Goal: Task Accomplishment & Management: Manage account settings

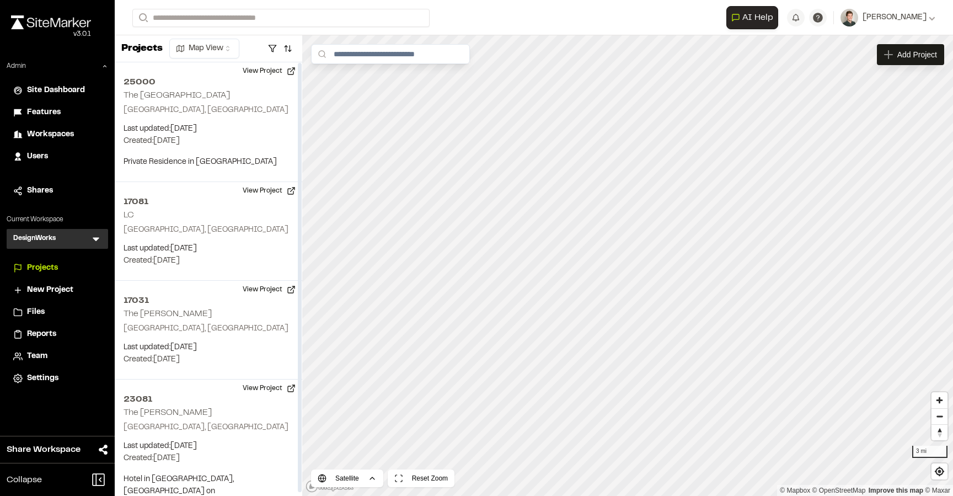
click at [95, 239] on icon at bounding box center [96, 240] width 7 height 4
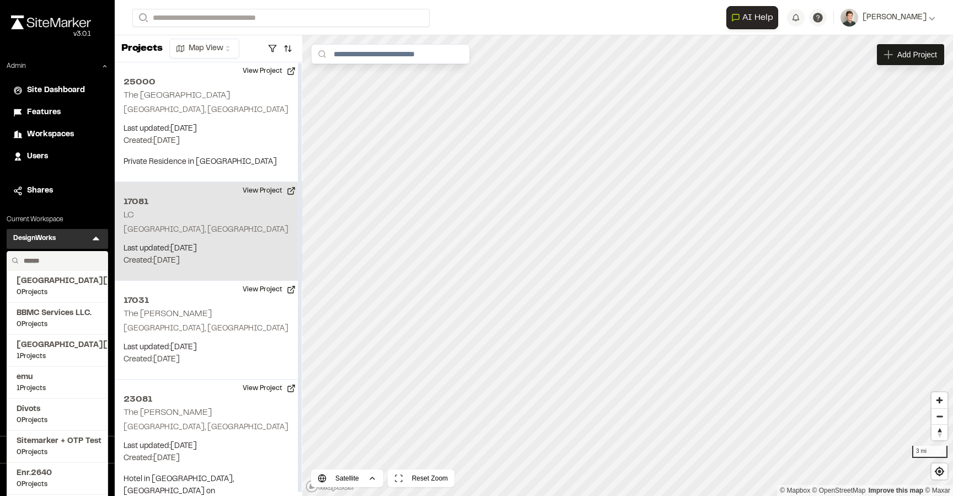
scroll to position [3, 0]
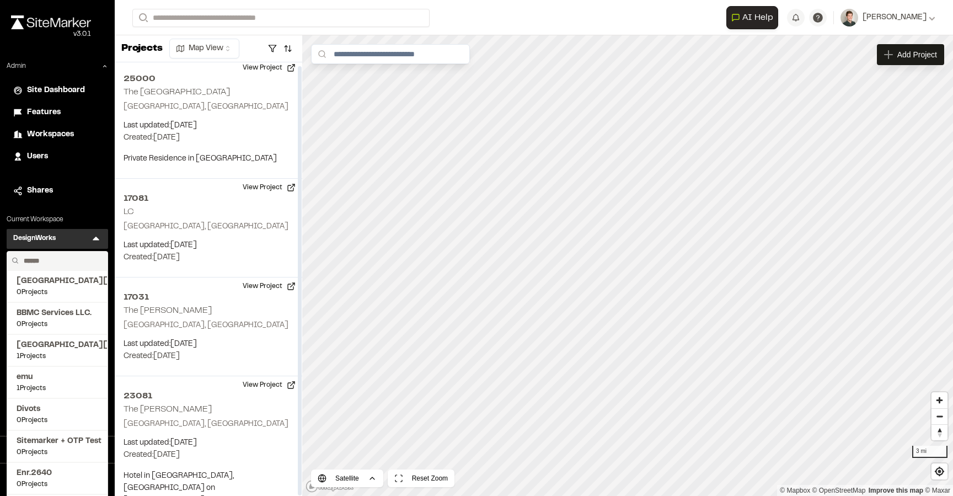
click at [33, 260] on input "text" at bounding box center [61, 260] width 84 height 19
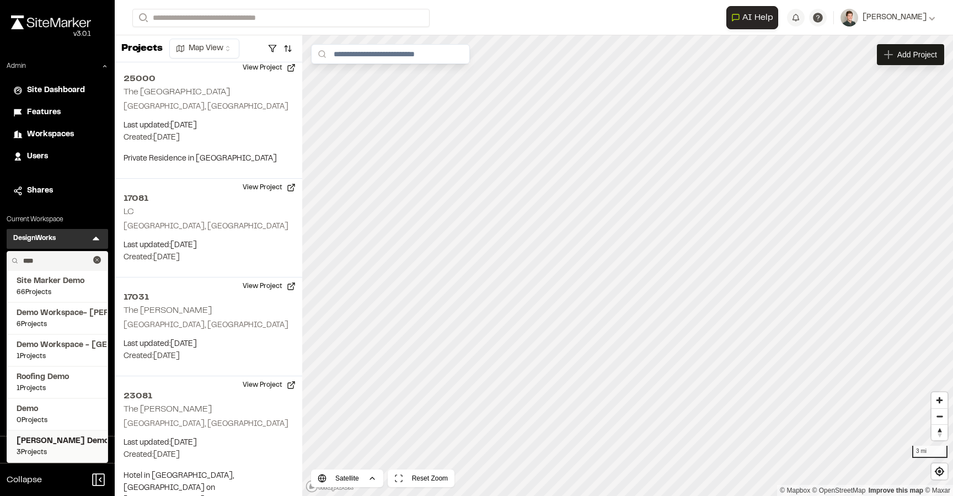
type input "****"
click at [47, 449] on span "3 Projects" at bounding box center [58, 452] width 82 height 10
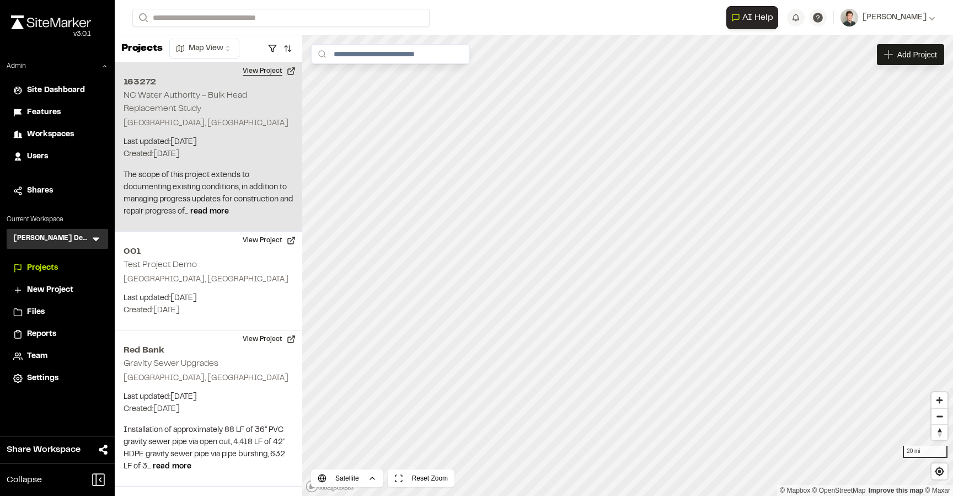
click at [255, 74] on button "View Project" at bounding box center [269, 71] width 66 height 18
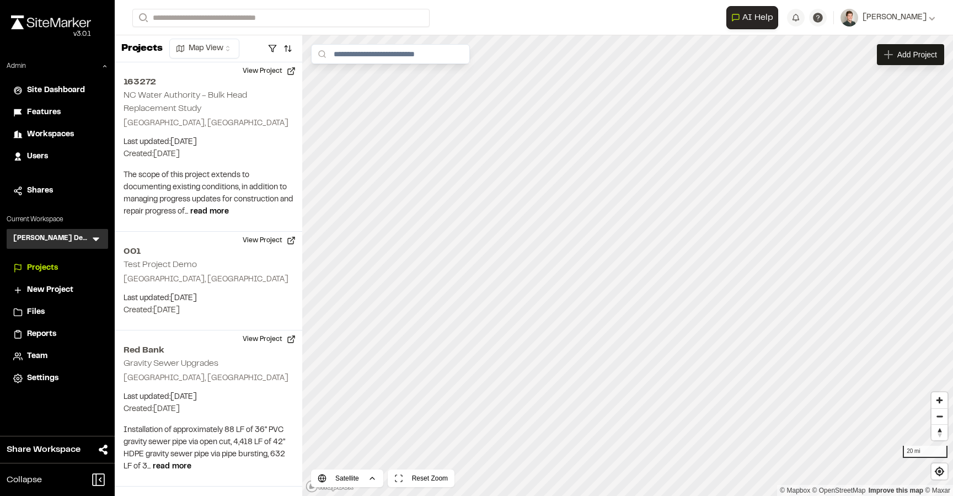
click at [95, 239] on icon at bounding box center [96, 240] width 7 height 4
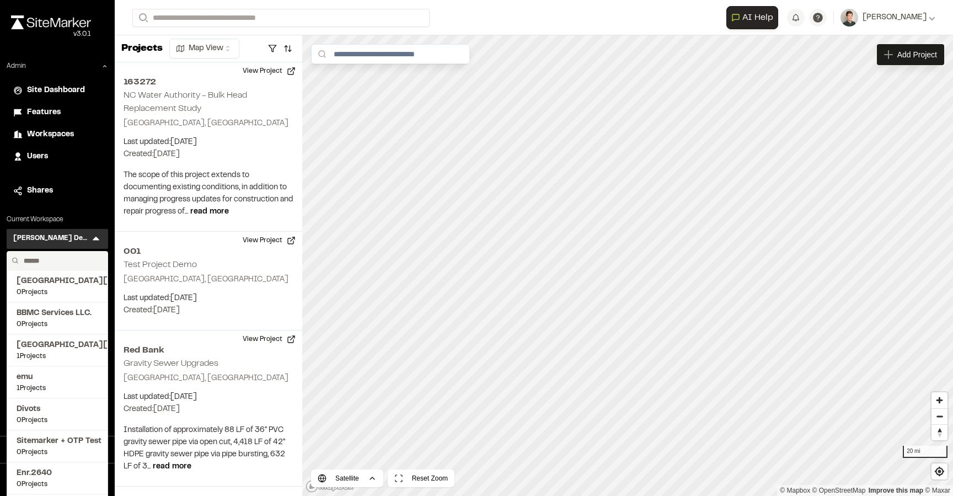
click at [50, 261] on input "text" at bounding box center [61, 260] width 84 height 19
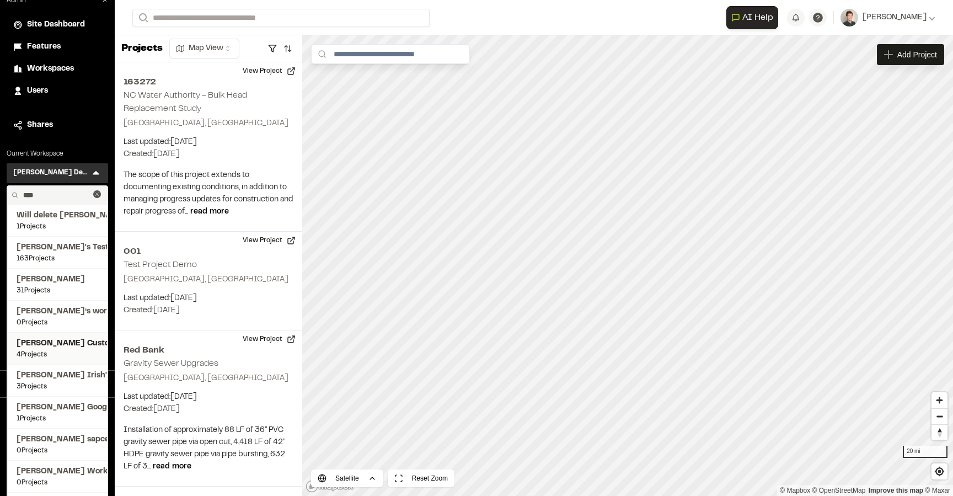
scroll to position [95, 0]
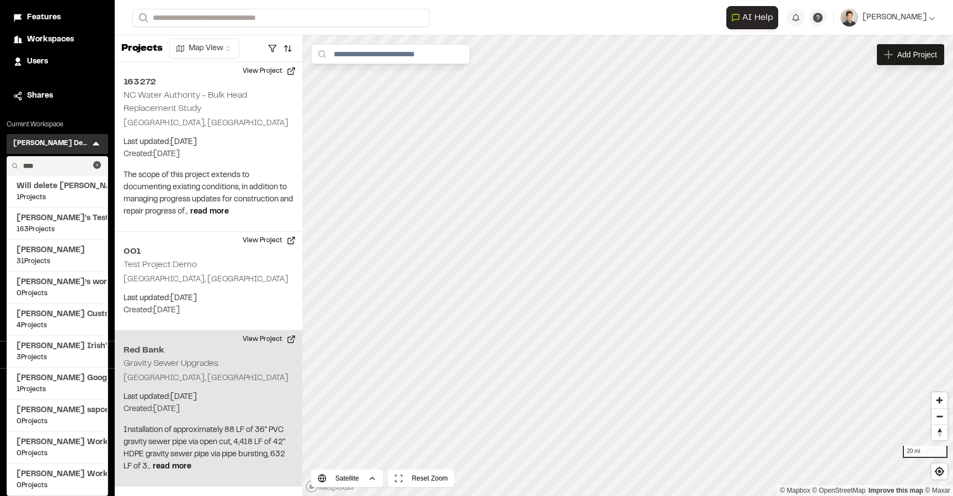
type input "****"
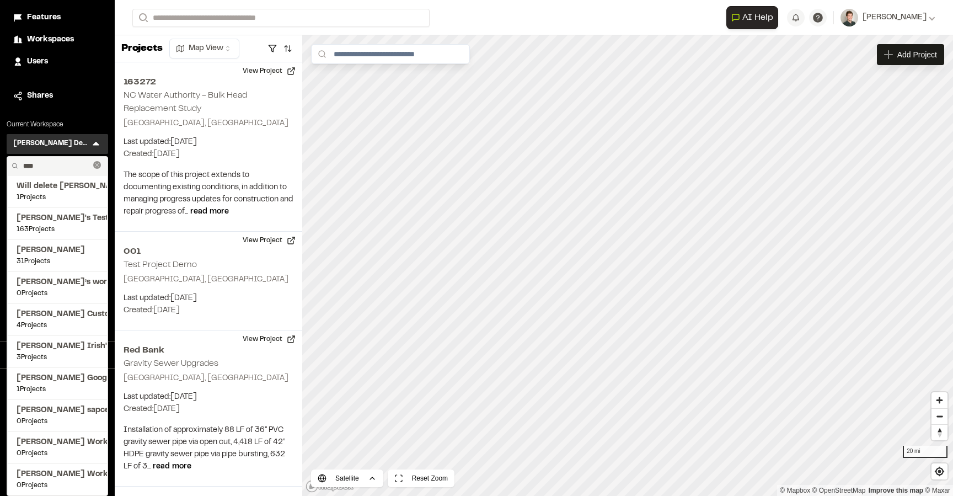
click at [98, 162] on icon at bounding box center [97, 165] width 8 height 8
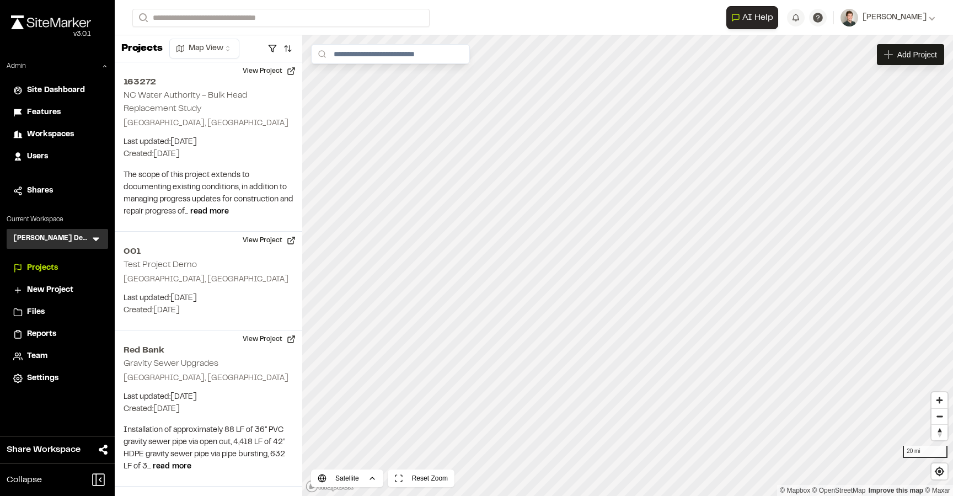
scroll to position [0, 0]
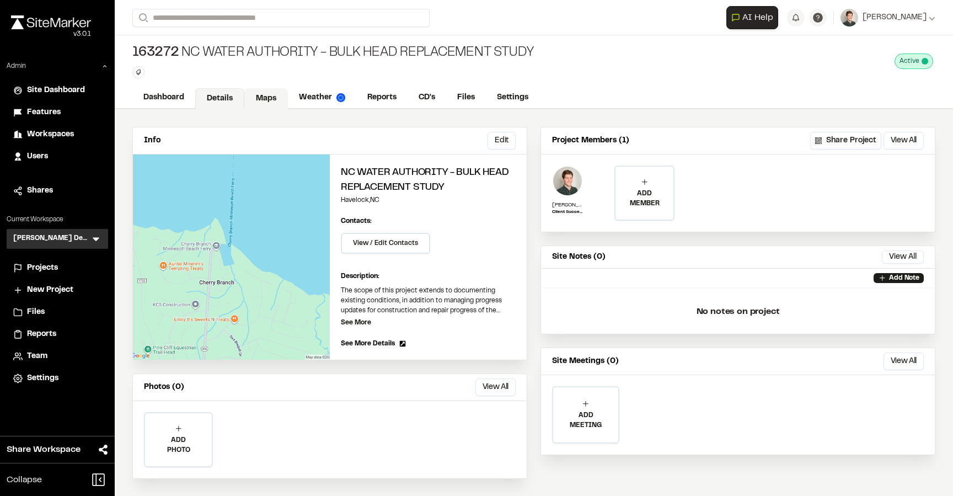
click at [269, 92] on link "Maps" at bounding box center [266, 98] width 44 height 21
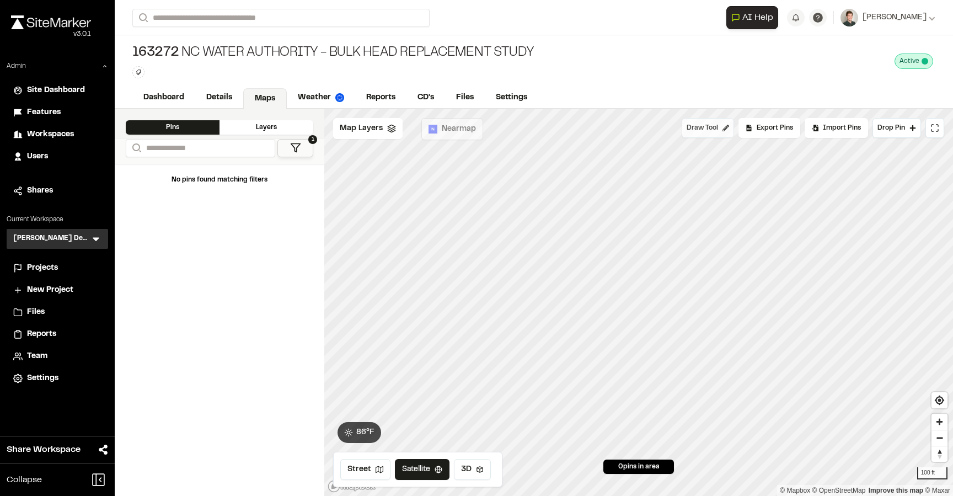
click at [716, 131] on span "Draw Tool" at bounding box center [702, 128] width 31 height 10
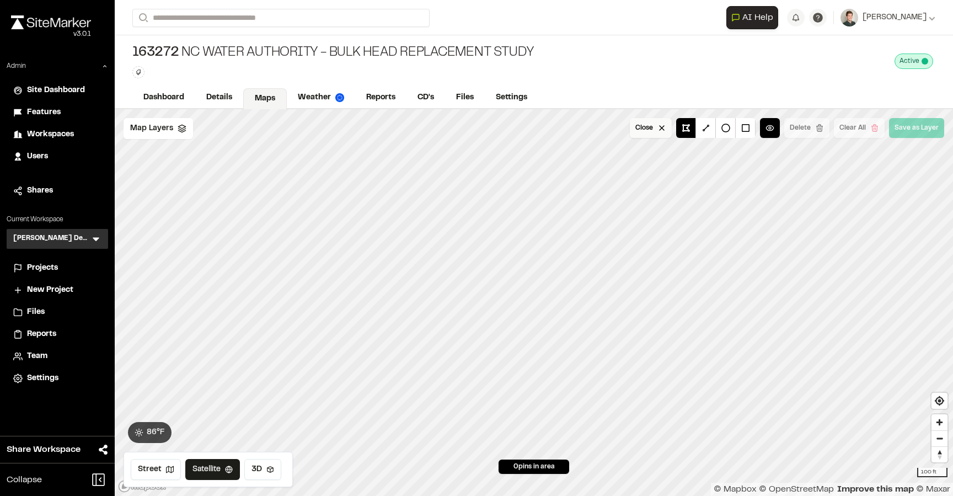
click at [660, 126] on button "Close" at bounding box center [651, 128] width 42 height 20
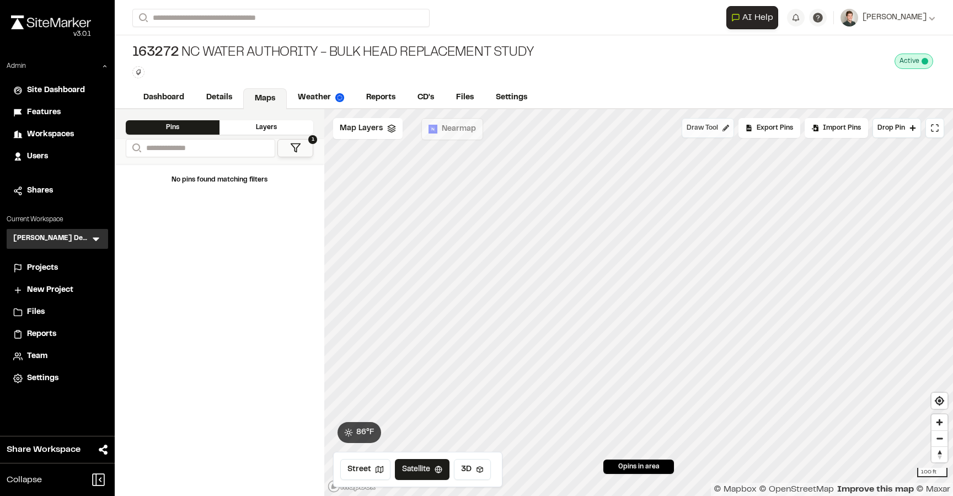
click at [714, 129] on span "Draw Tool" at bounding box center [702, 128] width 31 height 10
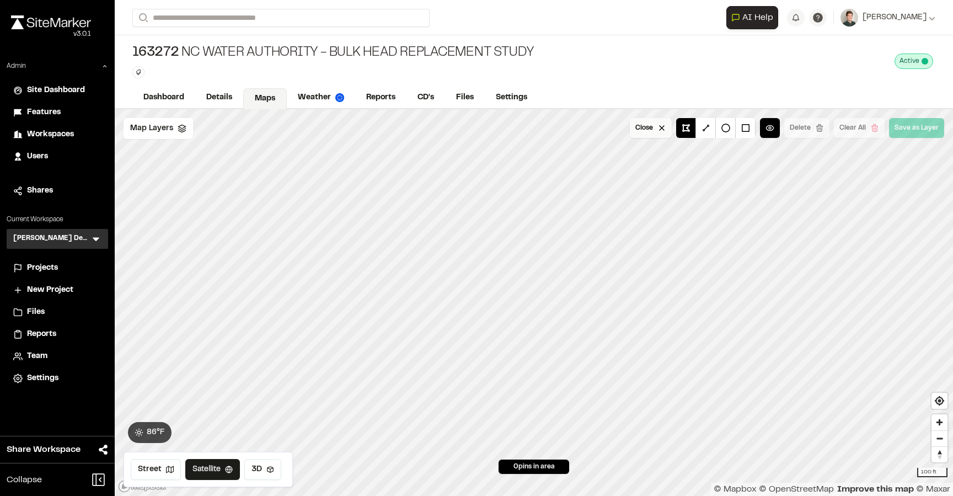
click at [668, 129] on button "Close" at bounding box center [651, 128] width 42 height 20
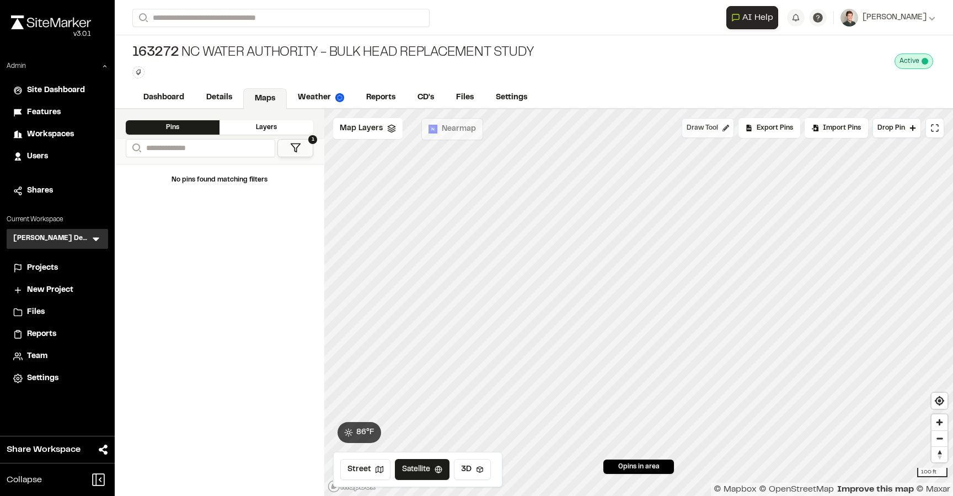
click at [711, 127] on span "Draw Tool" at bounding box center [702, 128] width 31 height 10
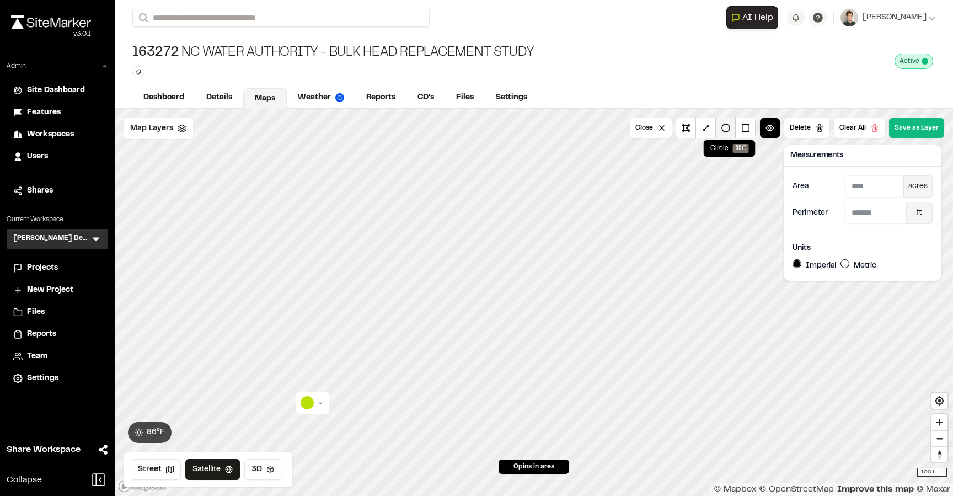
click at [727, 125] on button at bounding box center [726, 128] width 20 height 20
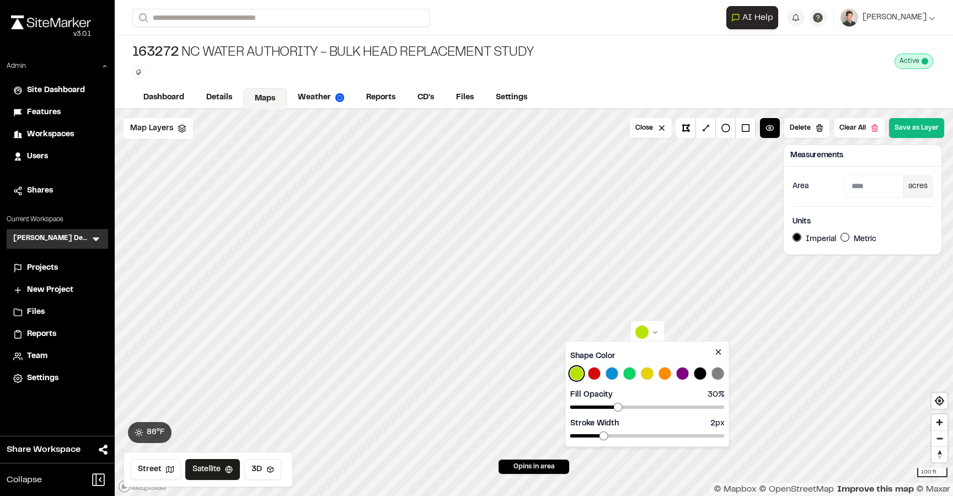
click at [650, 334] on html "Close sidebar v 3.0.1 Admin Site Dashboard Features Workspaces Users Shares Cur…" at bounding box center [476, 248] width 953 height 496
click at [865, 132] on html "Close sidebar v 3.0.1 Admin Site Dashboard Features Workspaces Users Shares Cur…" at bounding box center [476, 248] width 953 height 496
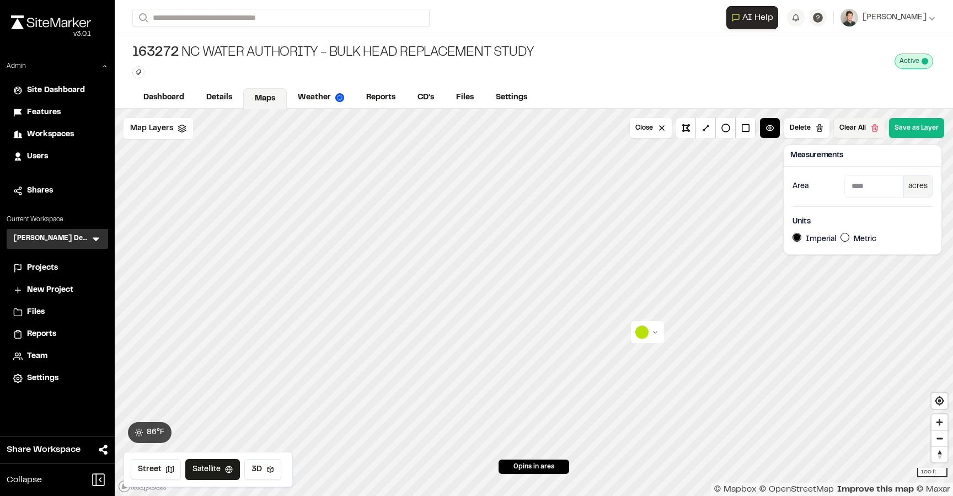
click at [865, 131] on button "Clear All" at bounding box center [859, 128] width 51 height 20
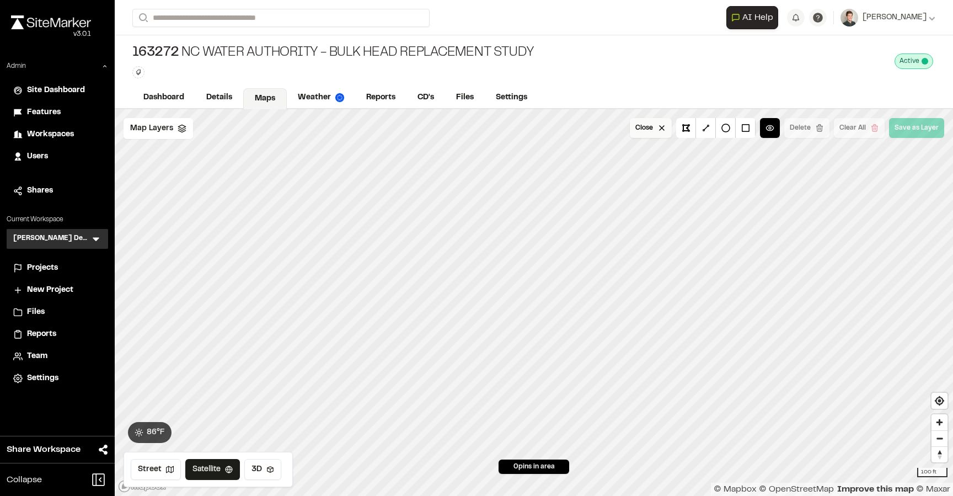
click at [654, 129] on button "Close" at bounding box center [651, 128] width 42 height 20
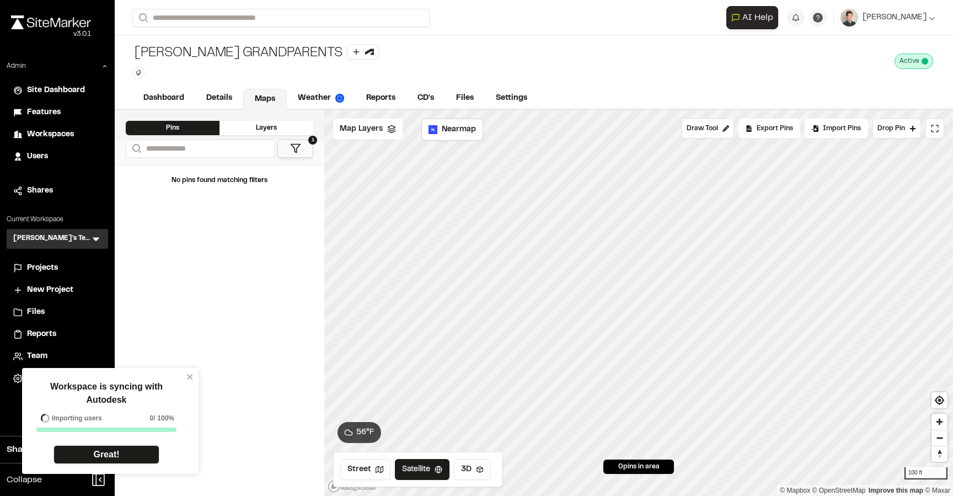
click at [112, 449] on link "Great!" at bounding box center [106, 454] width 106 height 19
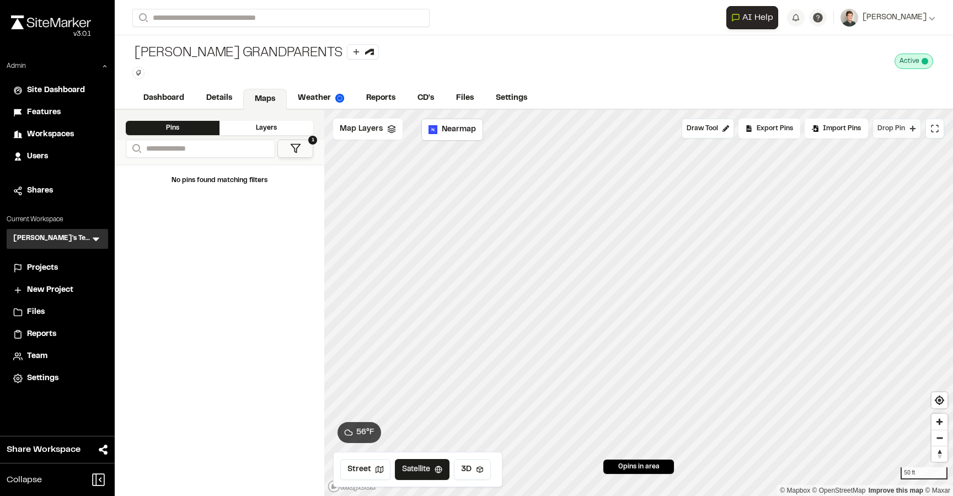
click at [895, 128] on span "Drop Pin" at bounding box center [891, 129] width 28 height 10
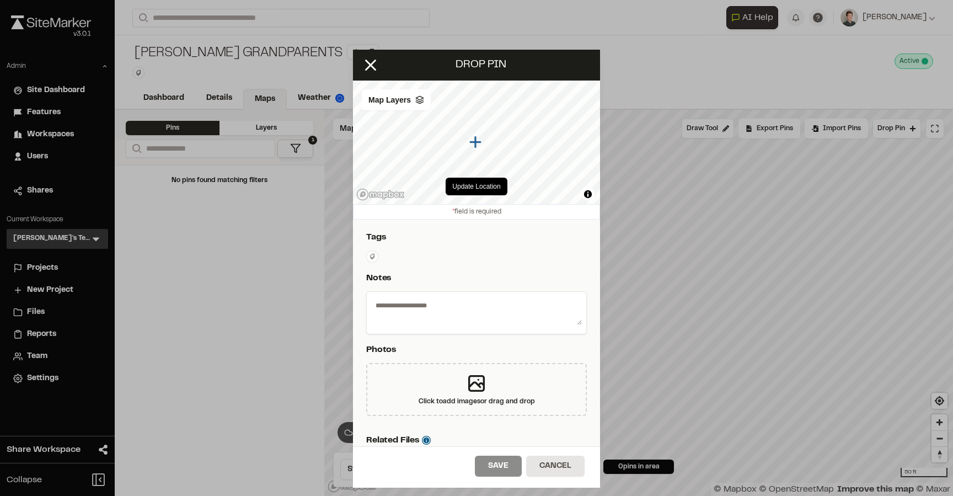
click at [442, 312] on textarea at bounding box center [476, 310] width 211 height 29
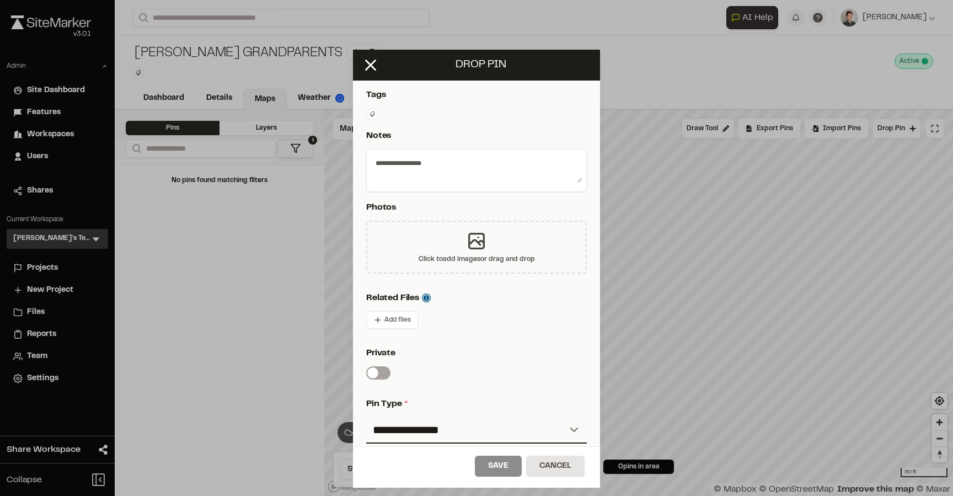
scroll to position [247, 0]
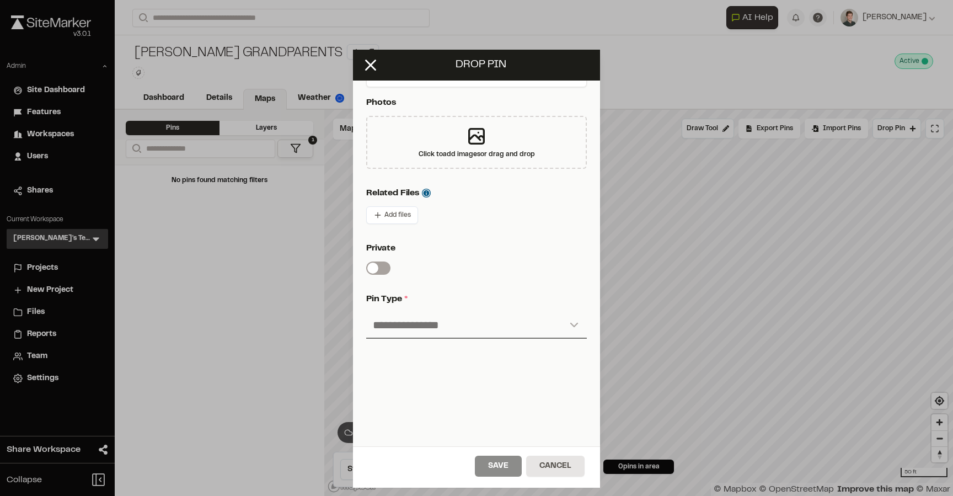
type textarea "**********"
click at [481, 331] on select "**********" at bounding box center [476, 325] width 221 height 26
select select "***"
click at [366, 312] on select "**********" at bounding box center [476, 325] width 221 height 26
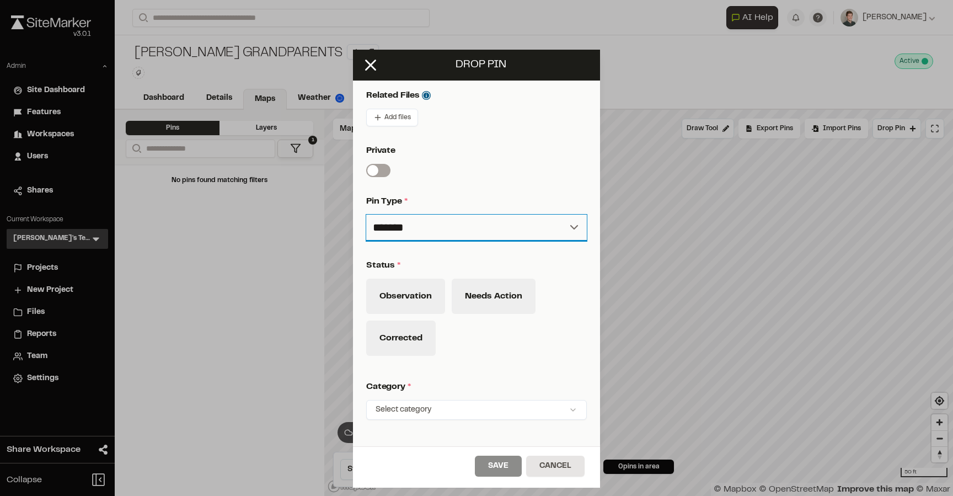
scroll to position [426, 0]
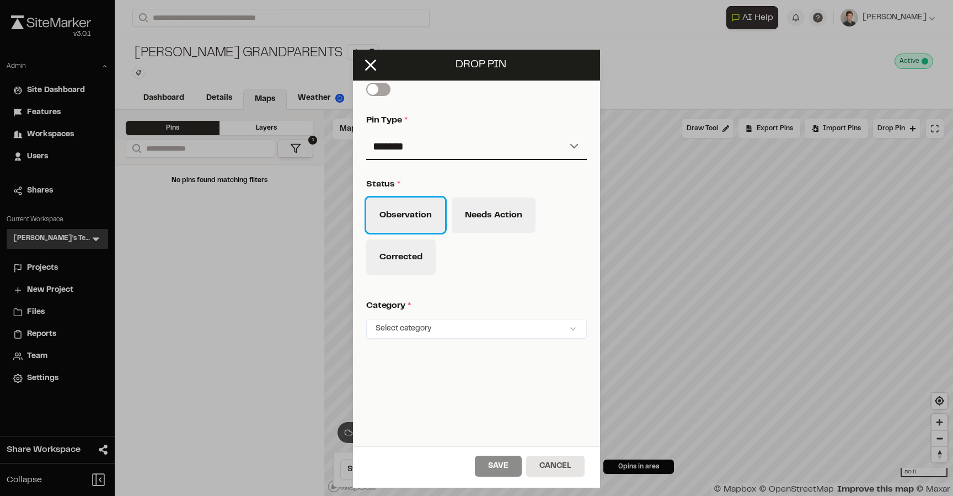
click at [420, 222] on button "Observation" at bounding box center [405, 214] width 79 height 35
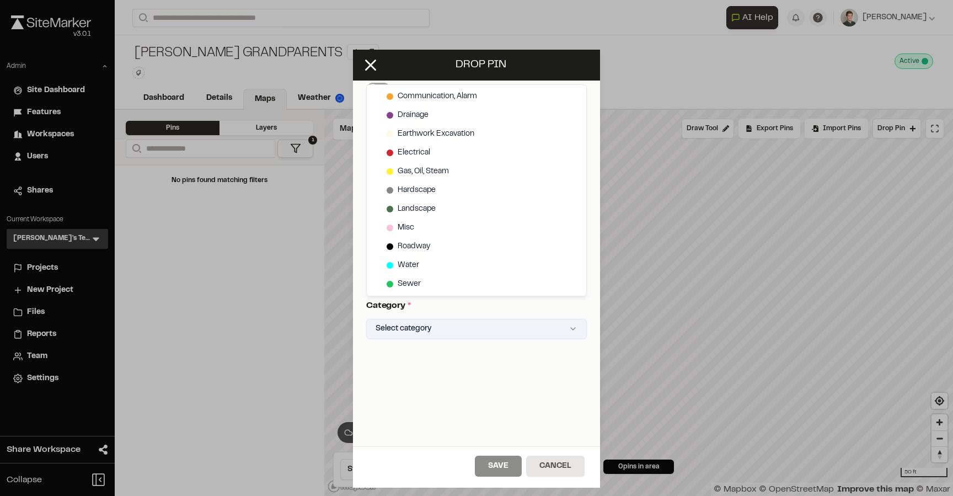
click at [415, 333] on html "Close sidebar v 3.0.1 Admin Site Dashboard Features Workspaces Users Shares Cur…" at bounding box center [476, 248] width 953 height 496
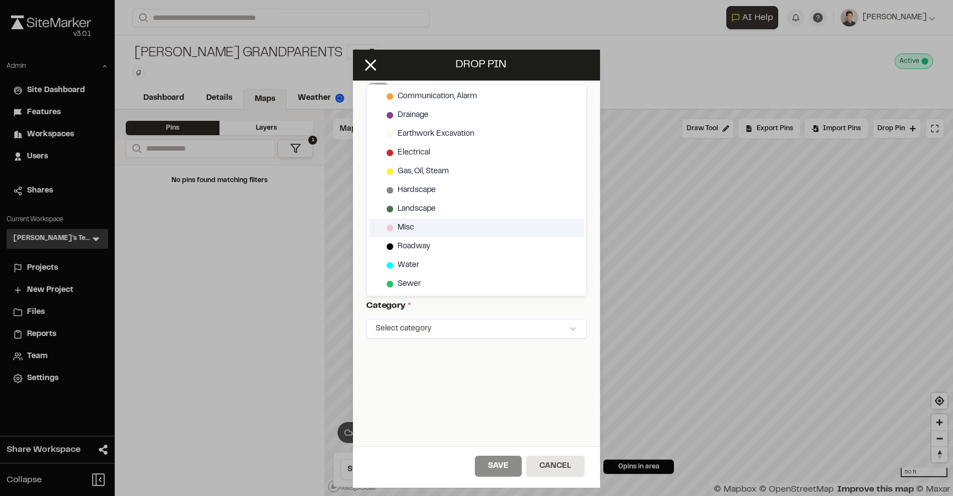
click at [414, 236] on div "Misc" at bounding box center [476, 227] width 215 height 19
click at [494, 458] on html "Close sidebar v 3.0.1 Admin Site Dashboard Features Workspaces Users Shares Cur…" at bounding box center [476, 248] width 953 height 496
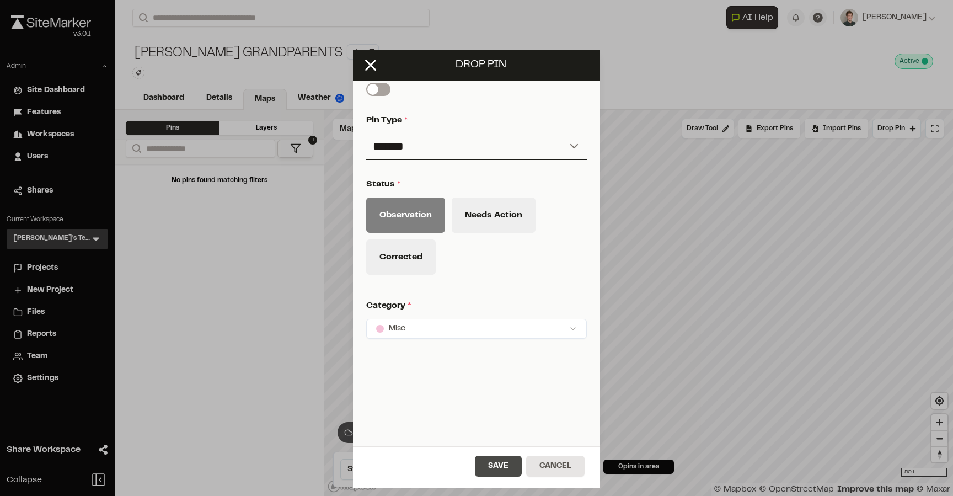
click at [493, 464] on button "Save" at bounding box center [498, 466] width 47 height 21
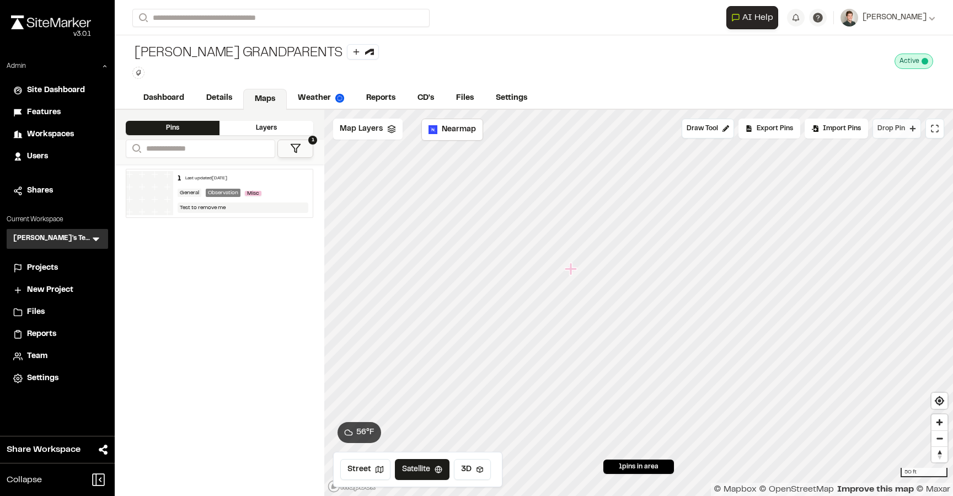
click at [882, 128] on span "Drop Pin" at bounding box center [891, 129] width 28 height 10
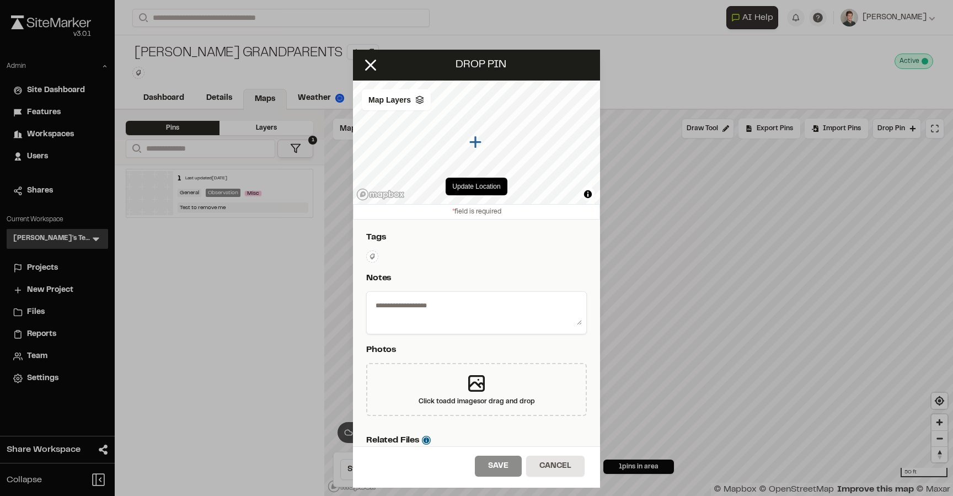
click at [454, 304] on textarea at bounding box center [476, 310] width 211 height 29
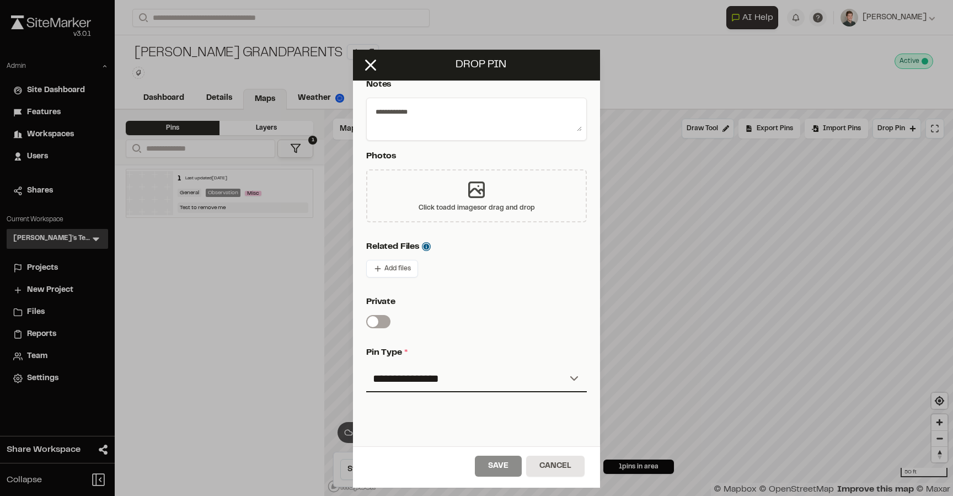
scroll to position [198, 0]
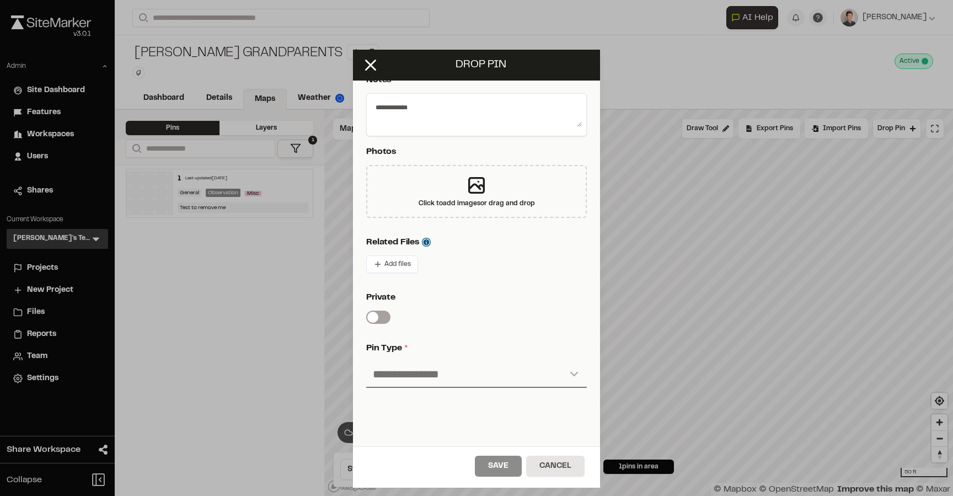
type textarea "**********"
click at [404, 370] on select "**********" at bounding box center [476, 374] width 221 height 26
select select "***"
click at [366, 361] on select "**********" at bounding box center [476, 374] width 221 height 26
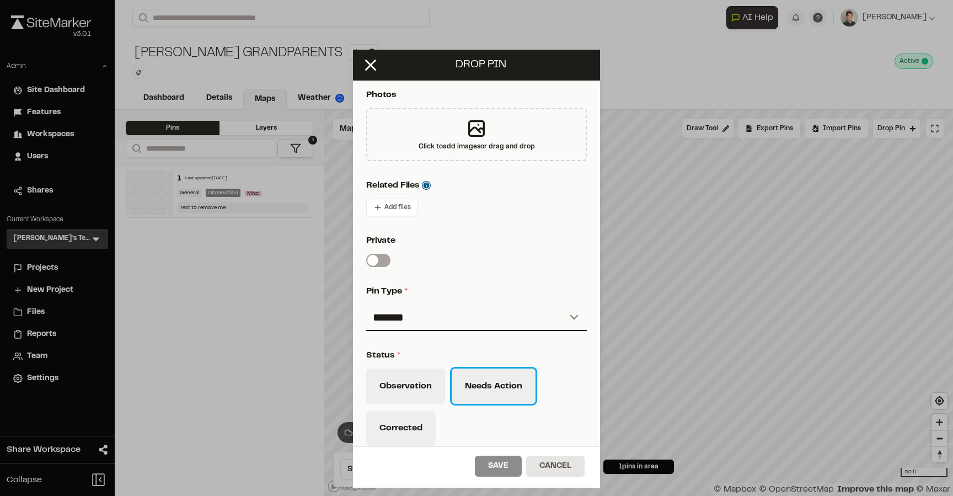
click at [481, 389] on button "Needs Action" at bounding box center [494, 385] width 84 height 35
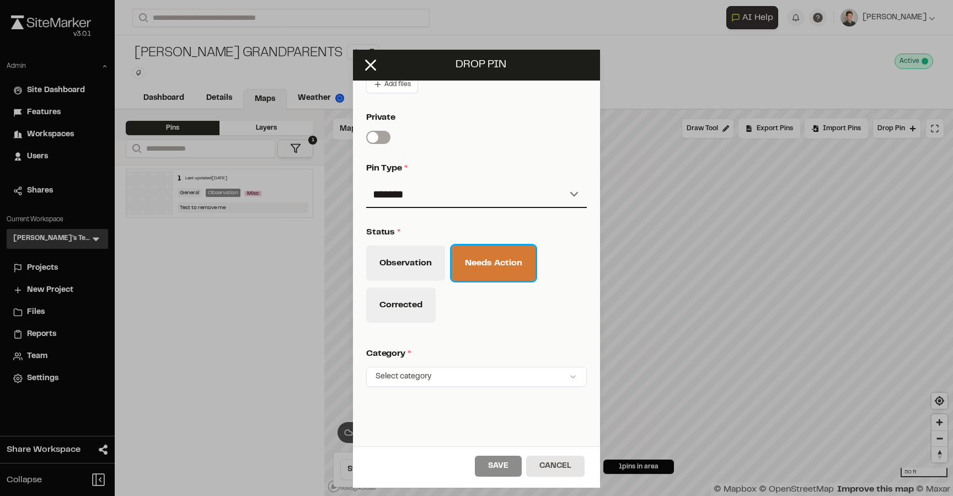
scroll to position [426, 0]
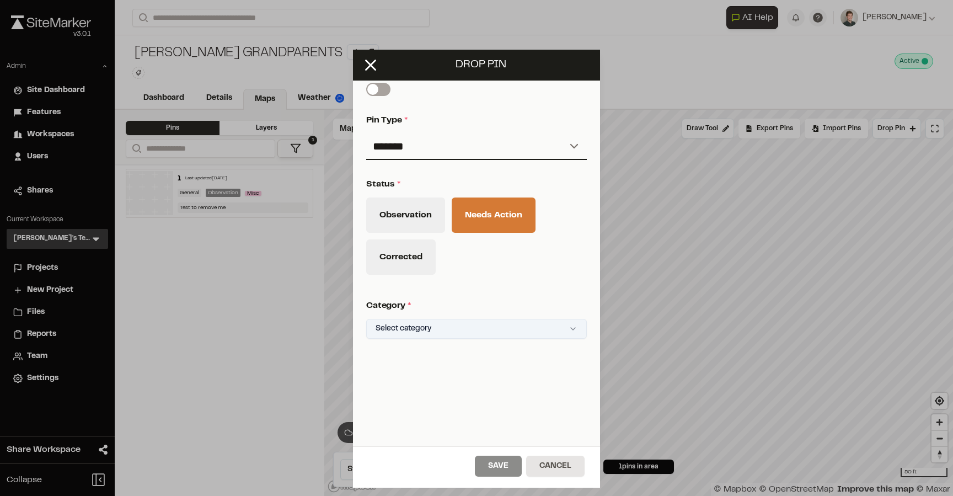
click at [455, 327] on html "Close sidebar v 3.0.1 Admin Site Dashboard Features Workspaces Users Shares Cur…" at bounding box center [476, 248] width 953 height 496
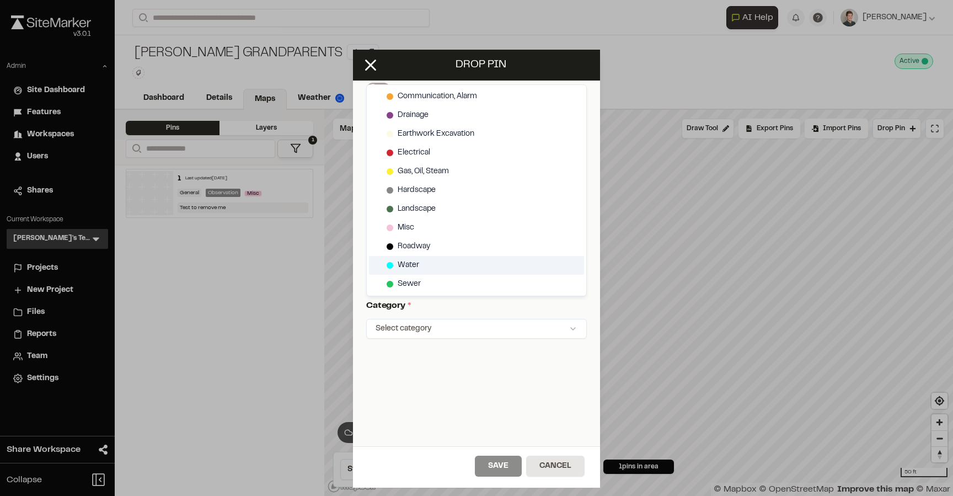
click at [433, 256] on div "Water" at bounding box center [476, 265] width 215 height 19
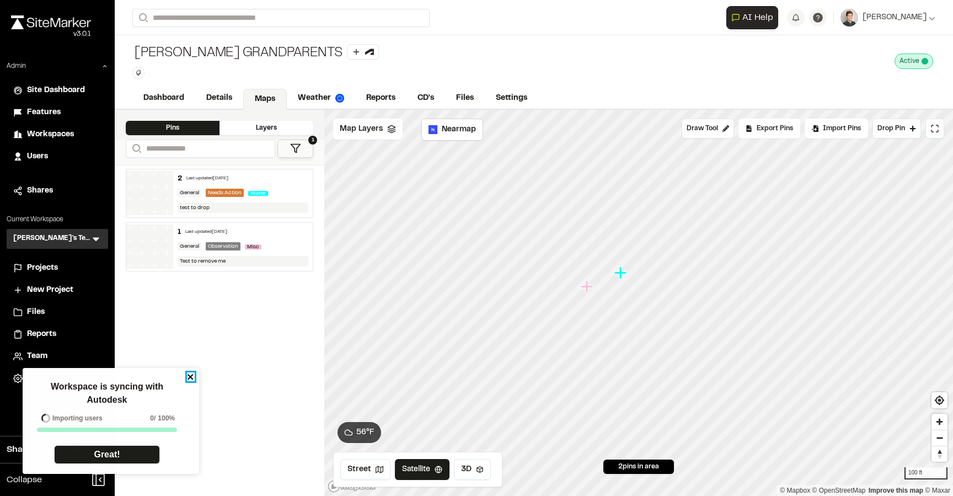
click at [189, 378] on icon "close" at bounding box center [191, 377] width 6 height 6
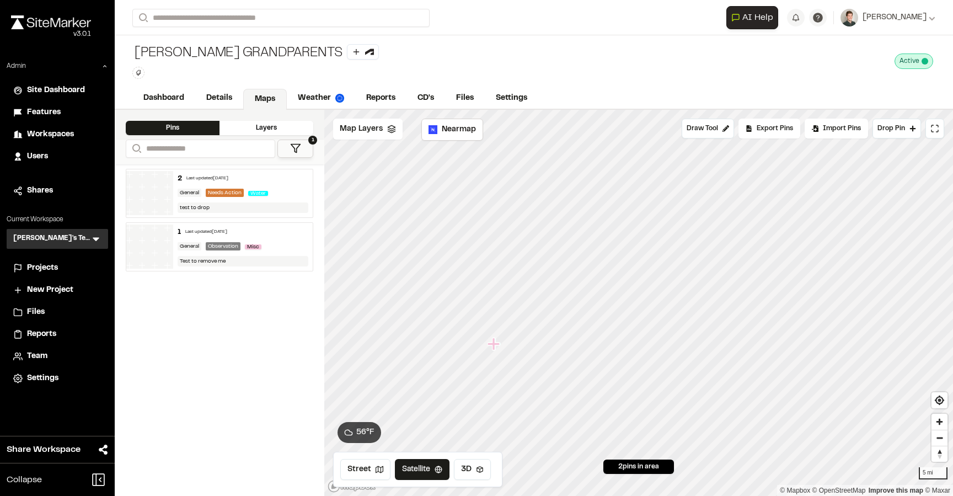
drag, startPoint x: 496, startPoint y: 338, endPoint x: 627, endPoint y: 259, distance: 153.1
click at [502, 337] on icon "Map marker" at bounding box center [495, 344] width 14 height 14
click at [551, 69] on div "Andrews Grandparents Type Enter or comma to add tag. Active Deactivate Andrews …" at bounding box center [534, 61] width 838 height 52
click at [102, 62] on div "Admin" at bounding box center [57, 68] width 101 height 14
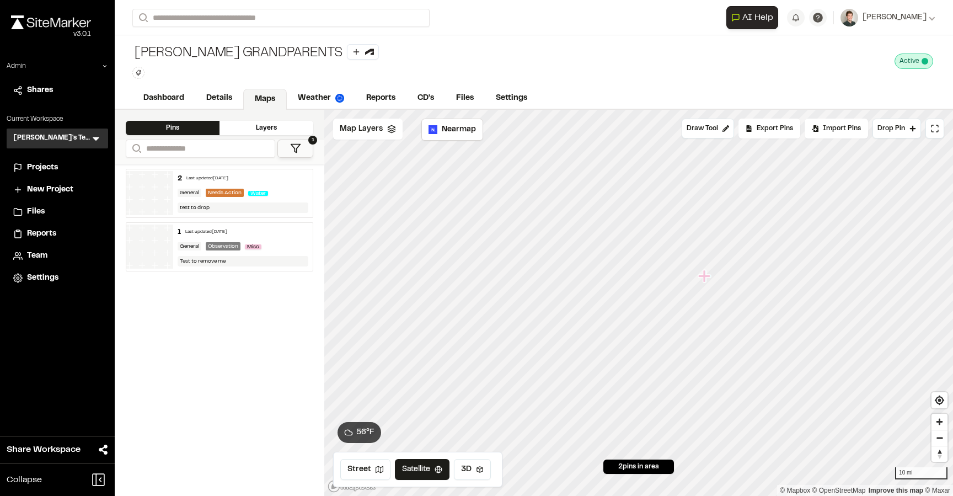
click at [40, 256] on span "Team" at bounding box center [37, 256] width 20 height 12
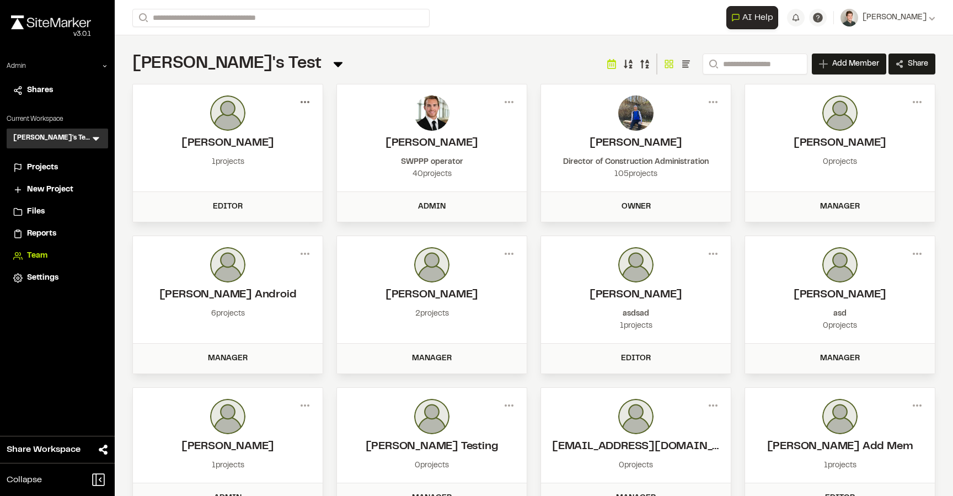
click at [310, 99] on icon at bounding box center [305, 102] width 18 height 18
click at [250, 158] on div "Remove" at bounding box center [265, 158] width 96 height 17
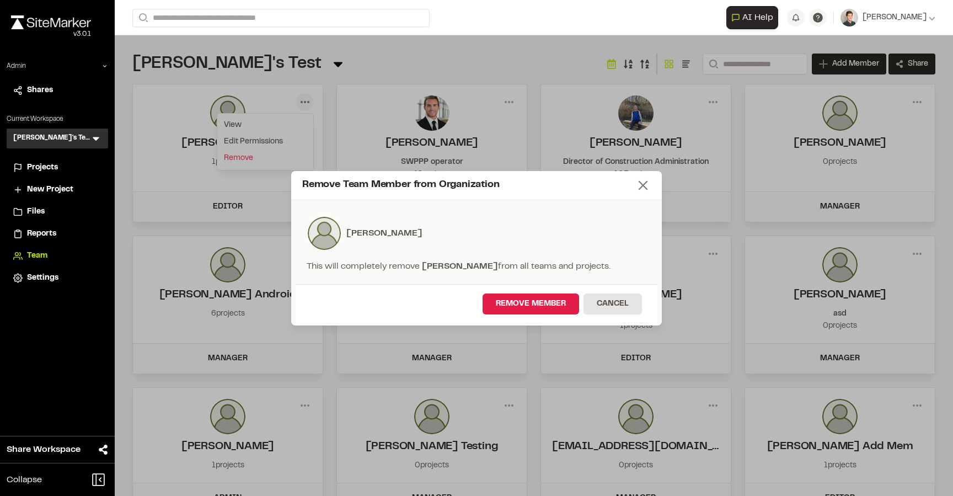
click at [645, 181] on icon at bounding box center [642, 185] width 15 height 15
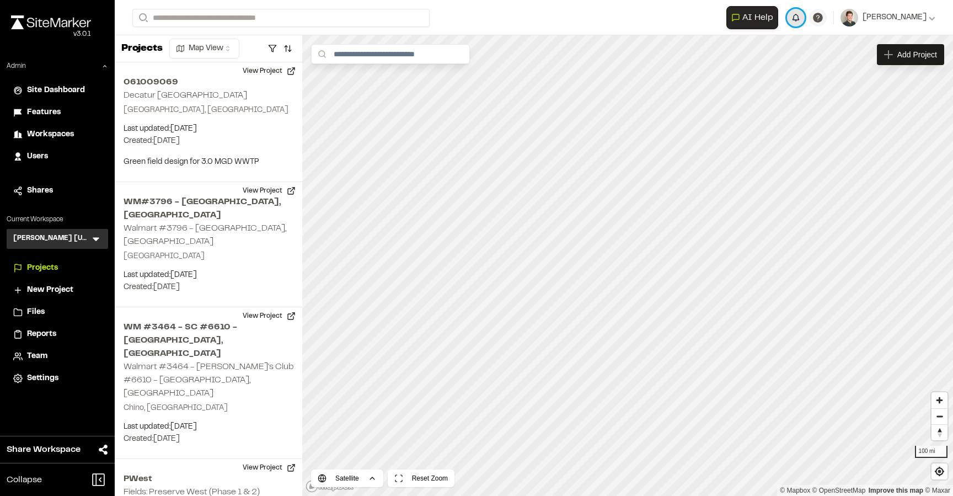
click at [805, 20] on button "button" at bounding box center [796, 18] width 18 height 18
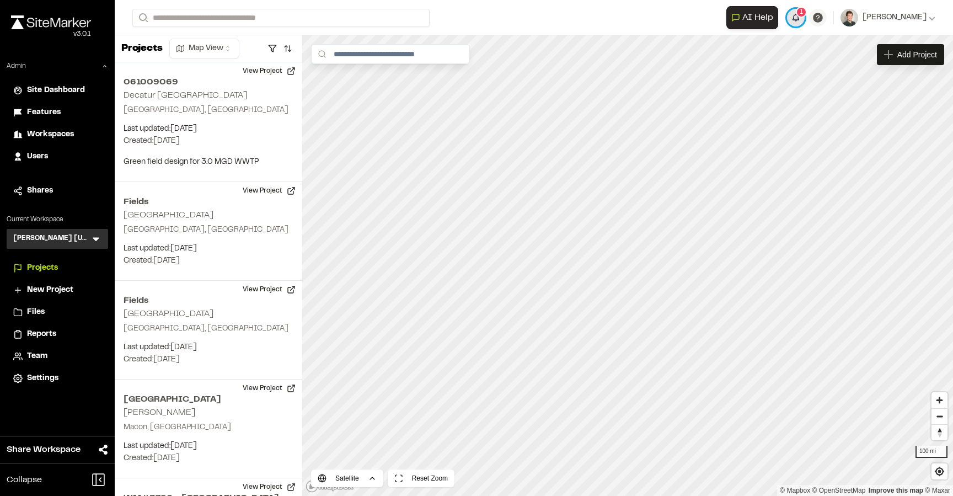
click at [803, 17] on span "1" at bounding box center [801, 12] width 3 height 10
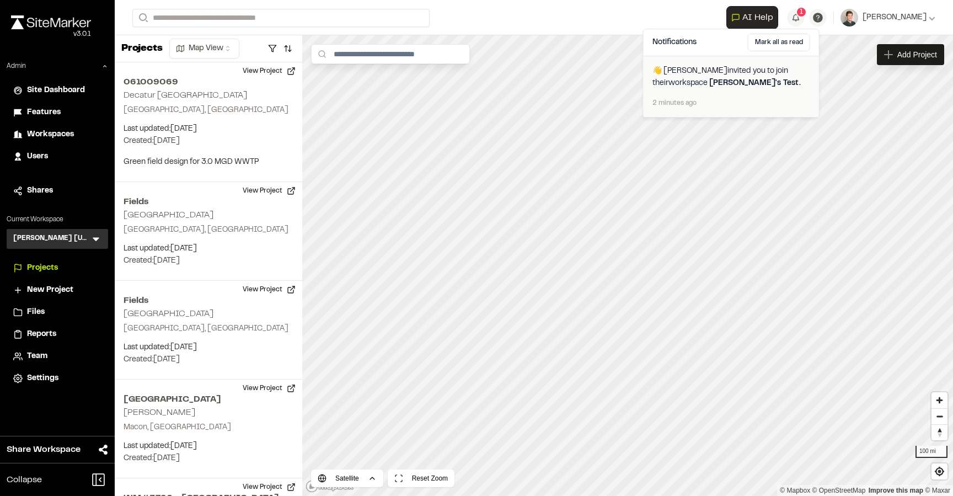
click at [731, 78] on span "👋 Troy Brennan invited you to join their workspace Troy's Test ." at bounding box center [731, 77] width 158 height 24
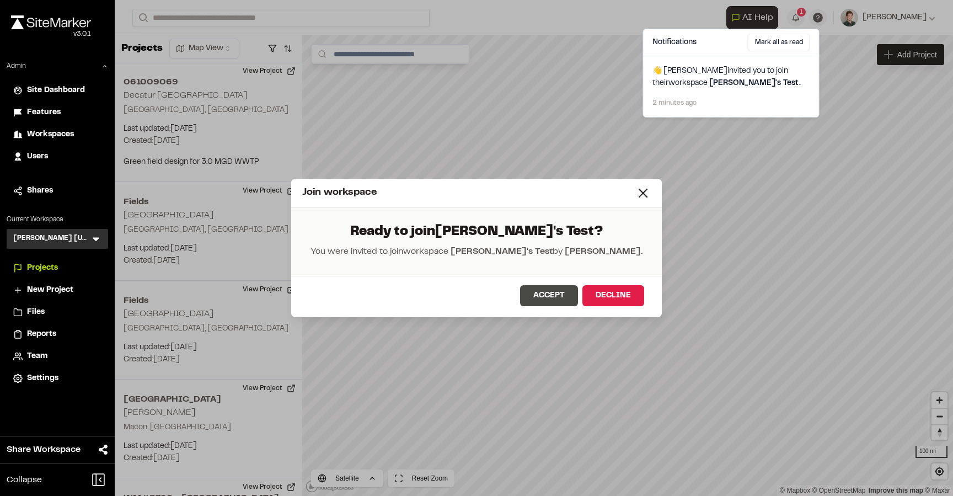
click at [556, 291] on button "Accept" at bounding box center [549, 295] width 58 height 21
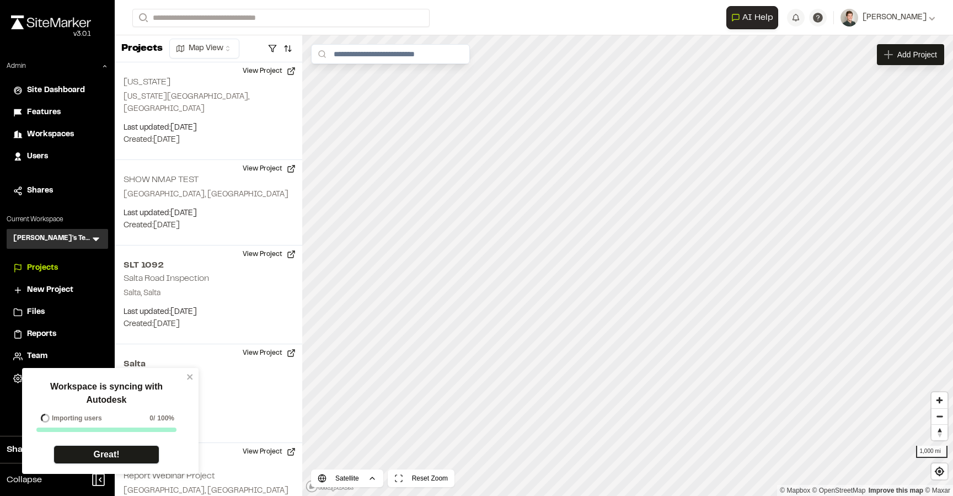
click at [119, 455] on link "Great!" at bounding box center [106, 454] width 106 height 19
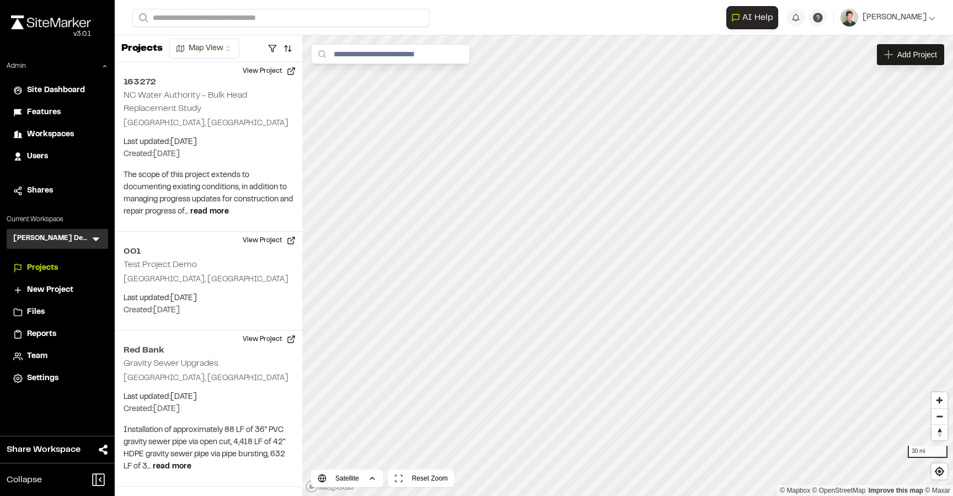
click at [95, 237] on icon at bounding box center [95, 238] width 11 height 11
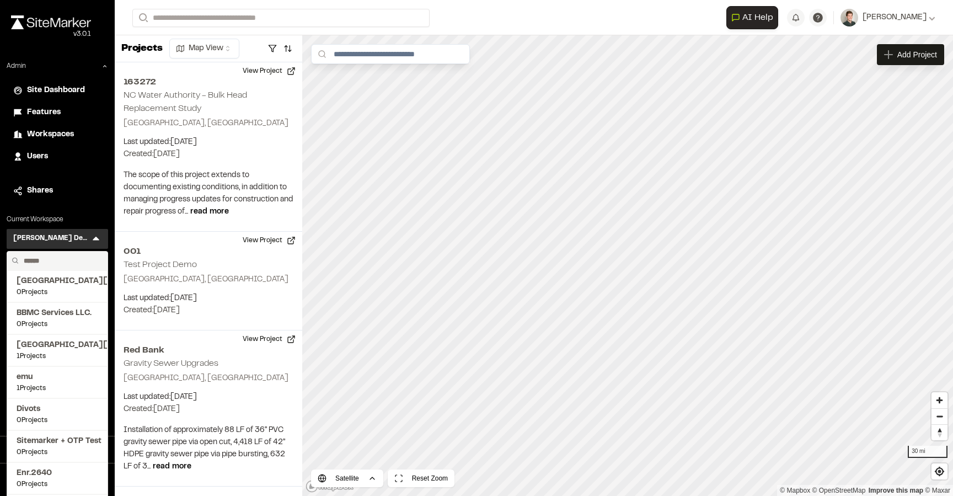
click at [52, 257] on input "text" at bounding box center [61, 260] width 84 height 19
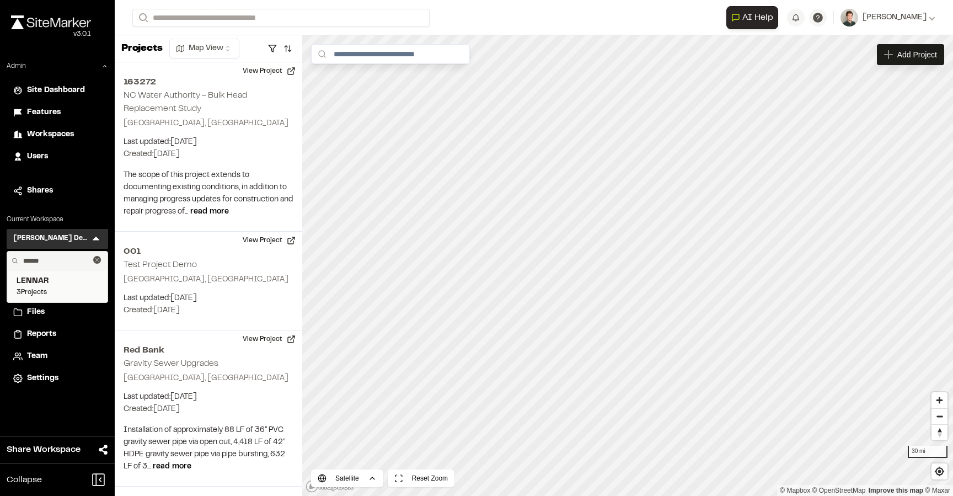
type input "******"
click at [60, 287] on span "3 Projects" at bounding box center [58, 292] width 82 height 10
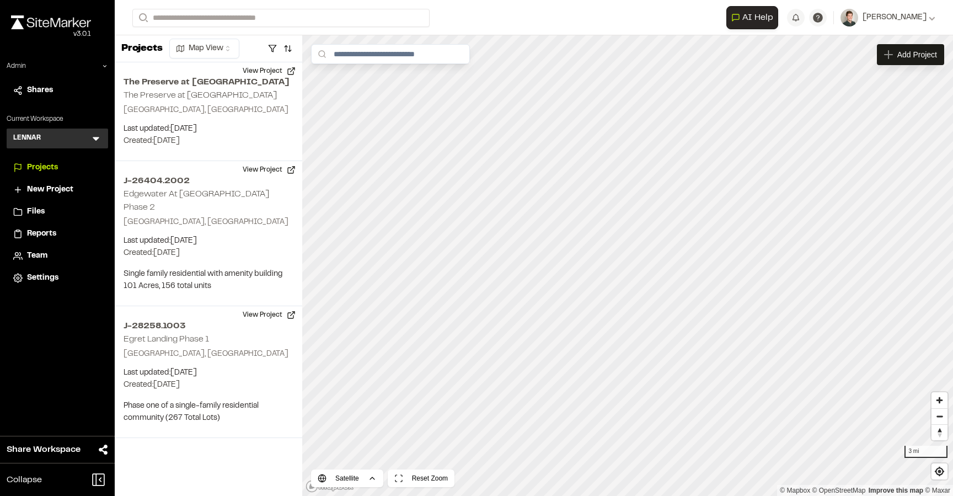
click at [51, 272] on span "Settings" at bounding box center [42, 278] width 31 height 12
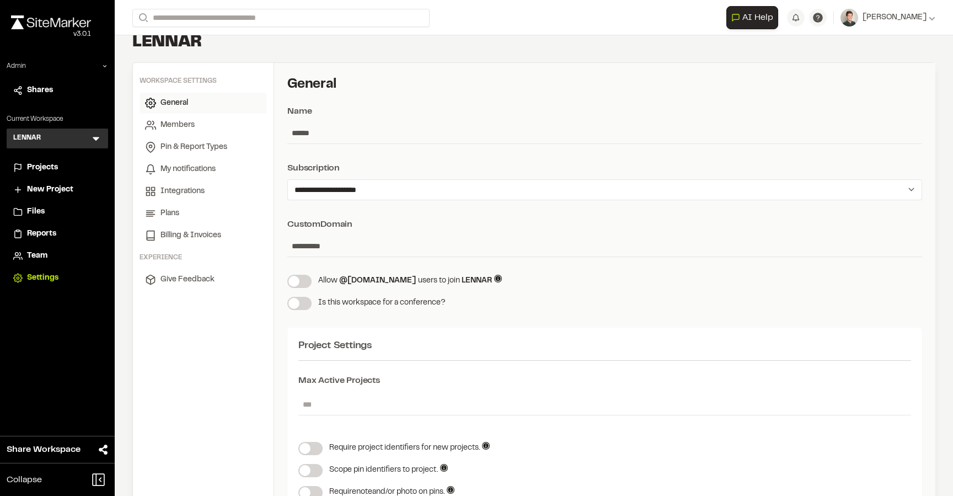
scroll to position [23, 0]
click at [52, 170] on span "Projects" at bounding box center [42, 168] width 31 height 12
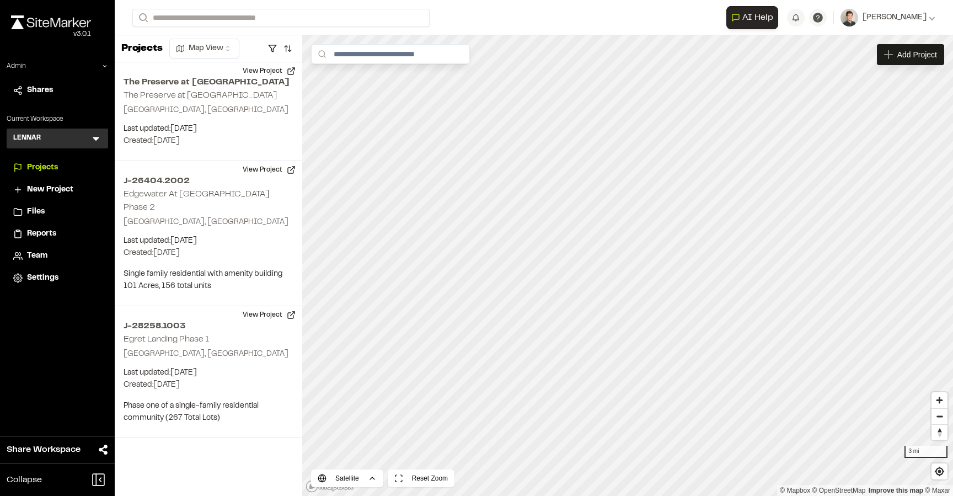
click at [456, 17] on form "Search" at bounding box center [429, 18] width 594 height 18
click at [510, 23] on form "Search" at bounding box center [429, 18] width 594 height 18
click at [508, 23] on form "Search" at bounding box center [429, 18] width 594 height 18
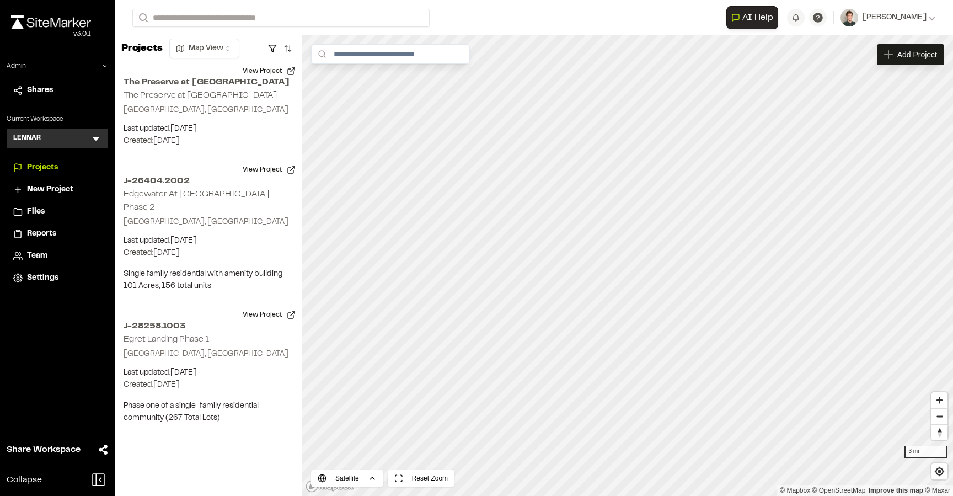
click at [483, 23] on form "Search" at bounding box center [429, 18] width 594 height 18
click at [286, 53] on button "button" at bounding box center [287, 49] width 15 height 18
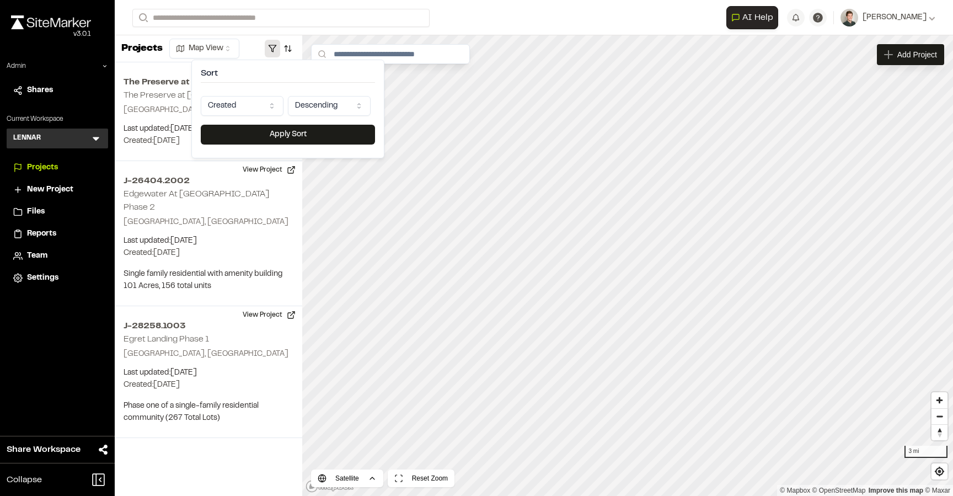
click at [267, 52] on button "button" at bounding box center [272, 49] width 15 height 18
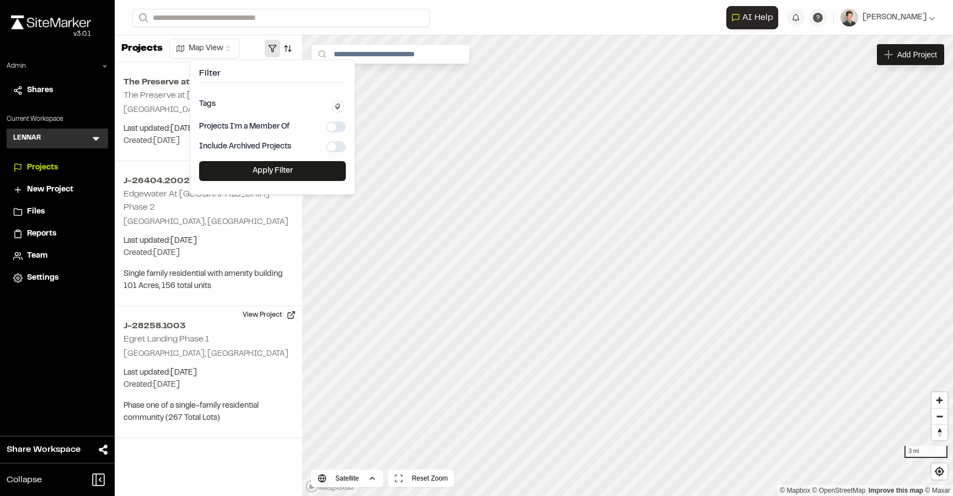
click at [248, 51] on div "Projects Map View" at bounding box center [209, 48] width 188 height 27
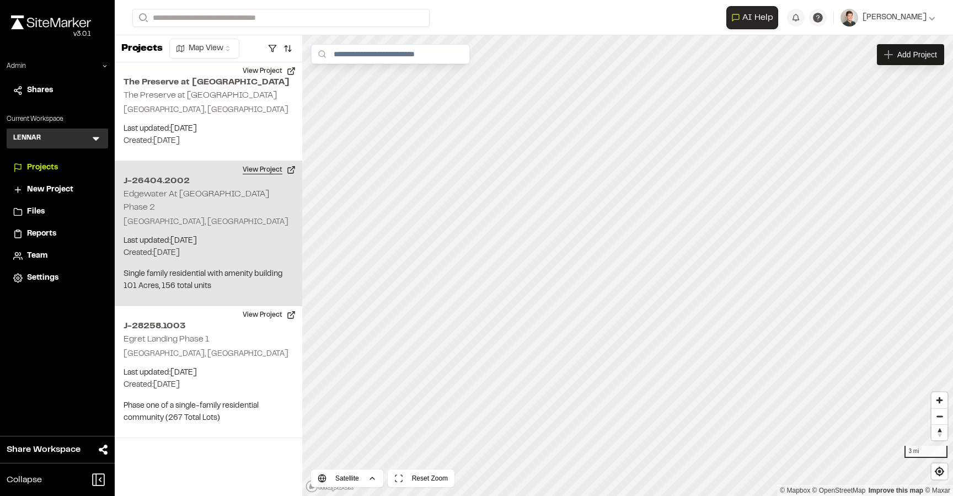
click at [265, 174] on button "View Project" at bounding box center [269, 170] width 66 height 18
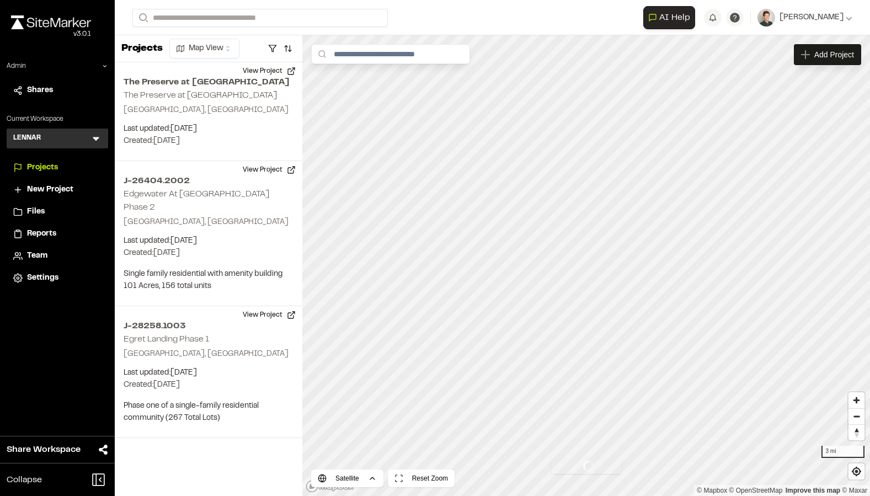
click at [96, 136] on icon at bounding box center [95, 138] width 11 height 11
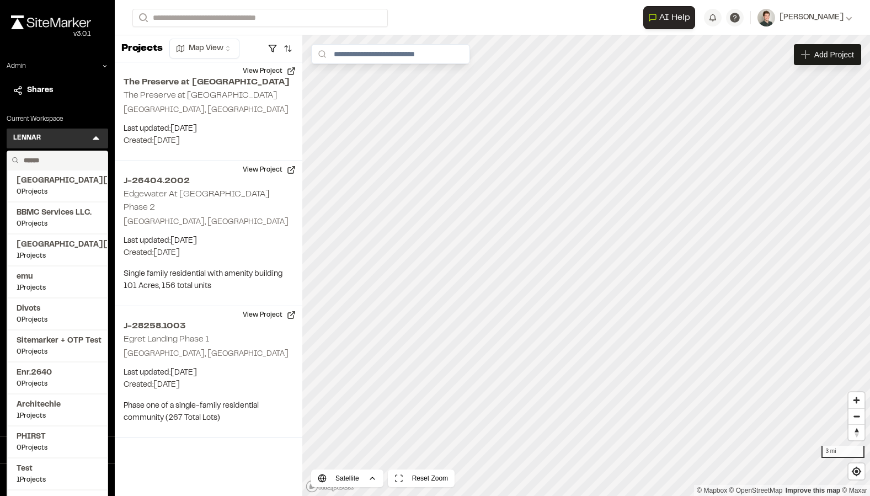
click at [56, 159] on input "text" at bounding box center [61, 160] width 84 height 19
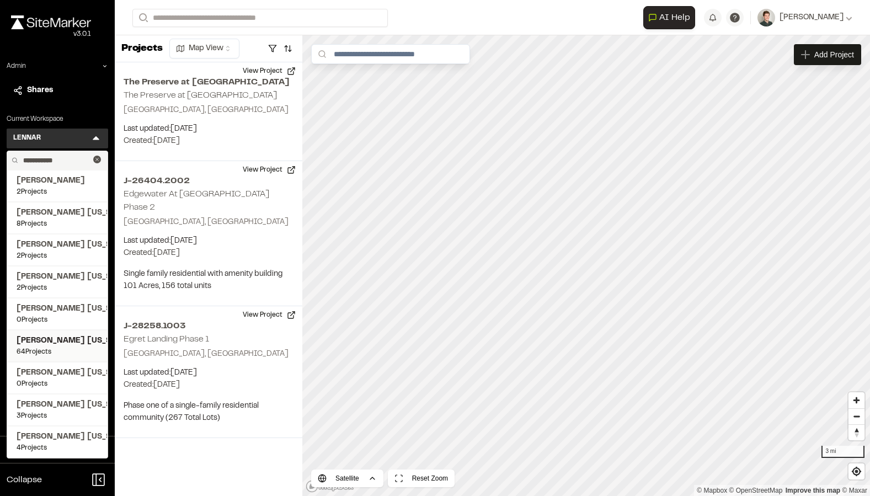
type input "**********"
click at [67, 342] on span "Kimley Horn Texas" at bounding box center [58, 341] width 82 height 12
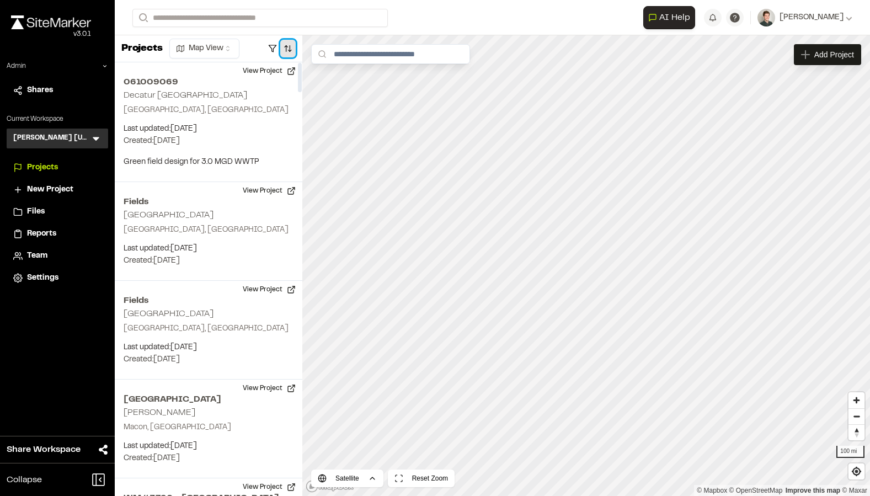
click at [285, 48] on button "button" at bounding box center [287, 49] width 15 height 18
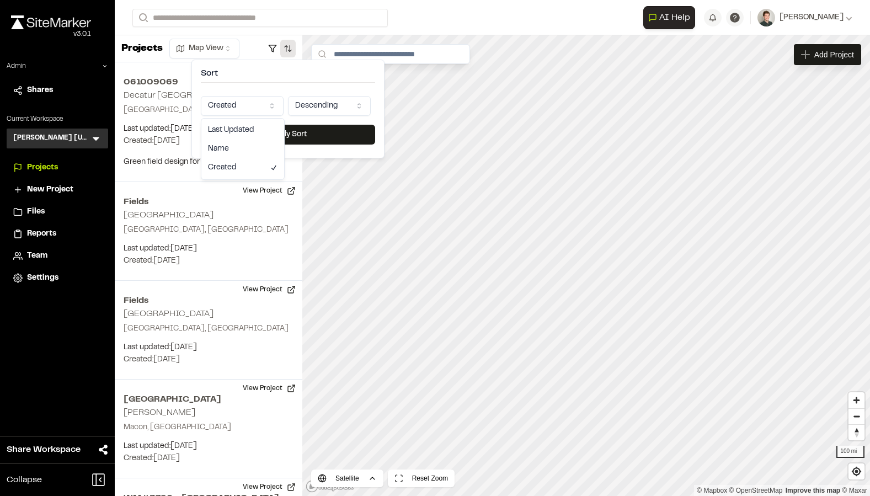
click at [242, 106] on html "Close sidebar v 3.0.1 Admin Shares Current Workspace Kimley Horn Texas KH Menu …" at bounding box center [435, 248] width 870 height 496
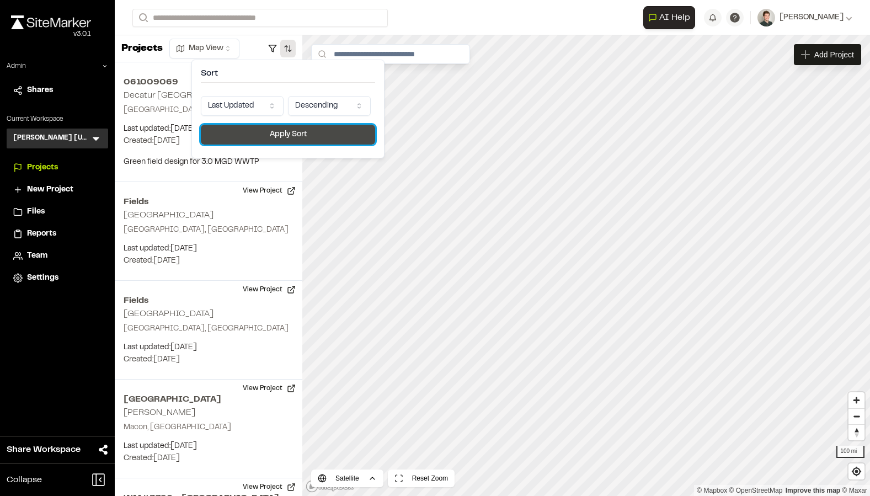
click at [255, 129] on button "Apply Sort" at bounding box center [288, 135] width 174 height 20
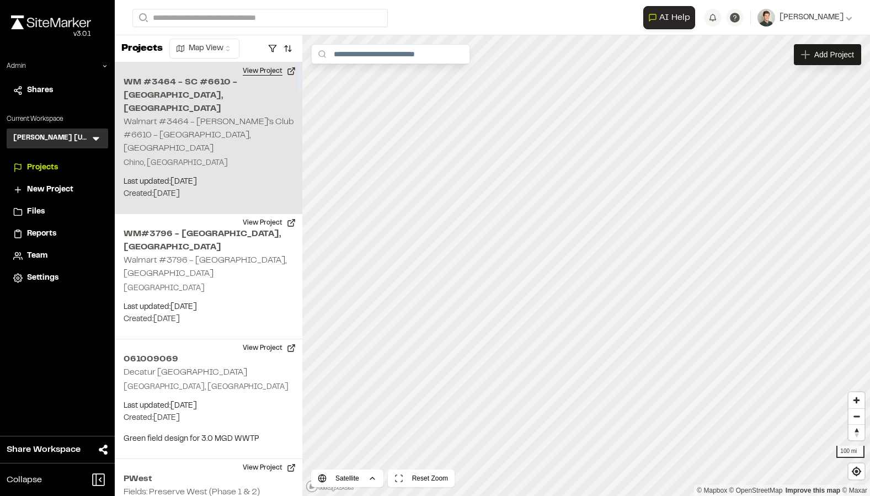
click at [269, 68] on button "View Project" at bounding box center [269, 71] width 66 height 18
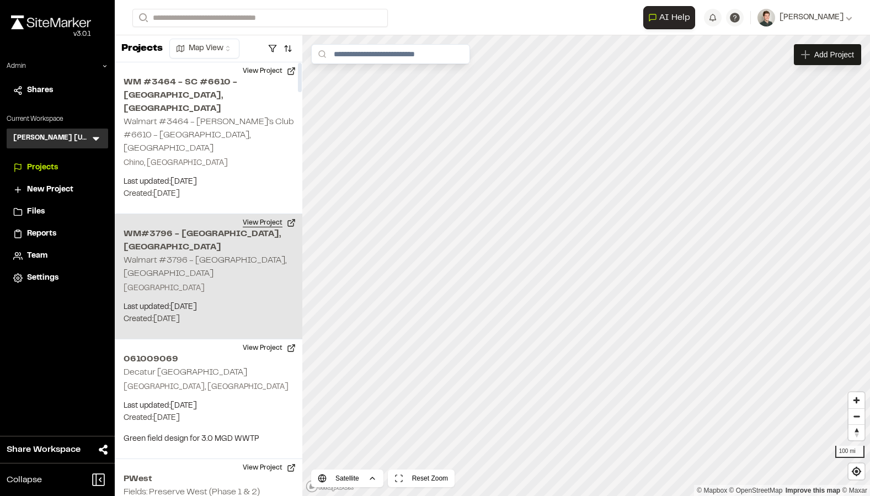
click at [261, 214] on button "View Project" at bounding box center [269, 223] width 66 height 18
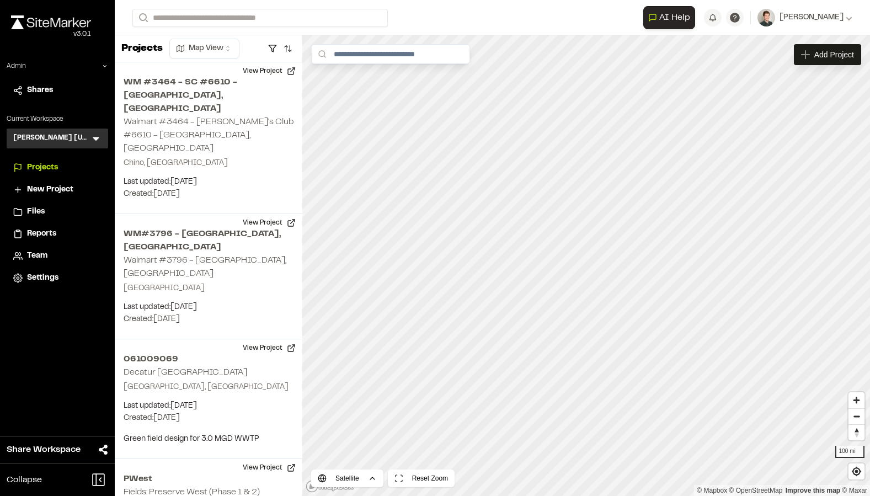
click at [93, 138] on icon at bounding box center [95, 138] width 11 height 11
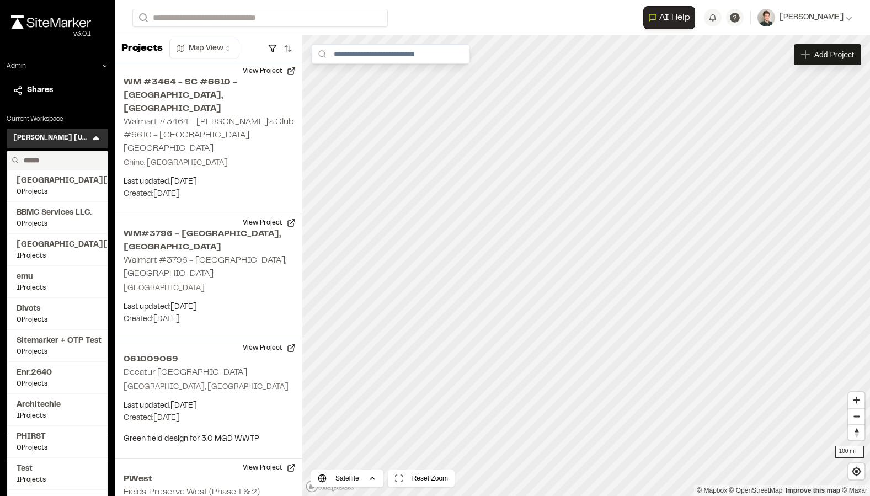
click at [58, 162] on input "text" at bounding box center [61, 160] width 84 height 19
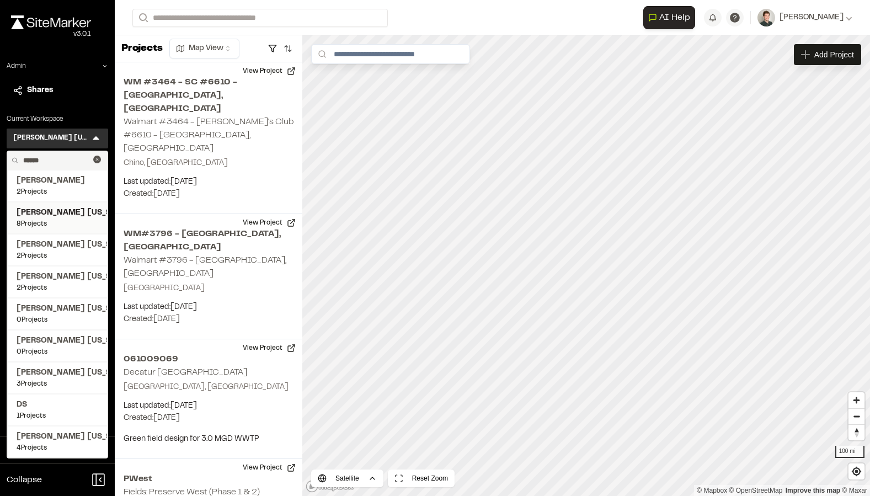
type input "******"
click at [71, 217] on span "Kimley Horn Florida" at bounding box center [58, 213] width 82 height 12
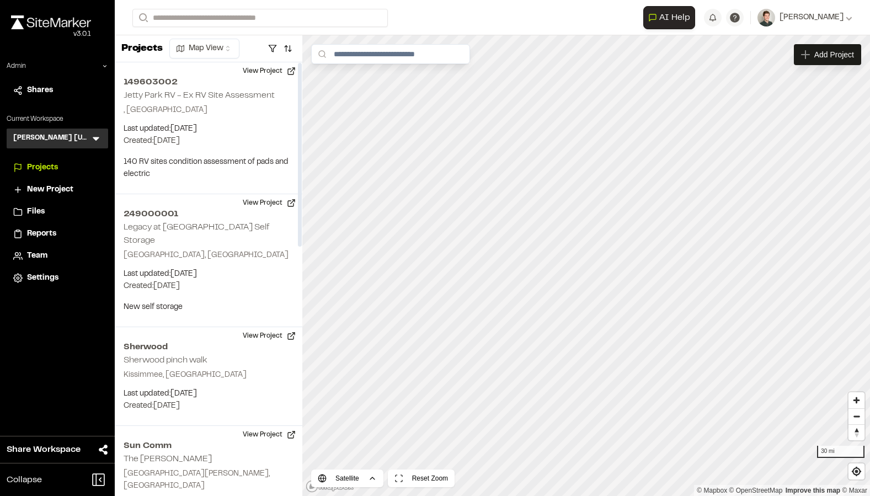
click at [97, 130] on div "Kimley Horn Florida KH Menu" at bounding box center [57, 138] width 101 height 20
click at [97, 136] on icon at bounding box center [95, 138] width 11 height 11
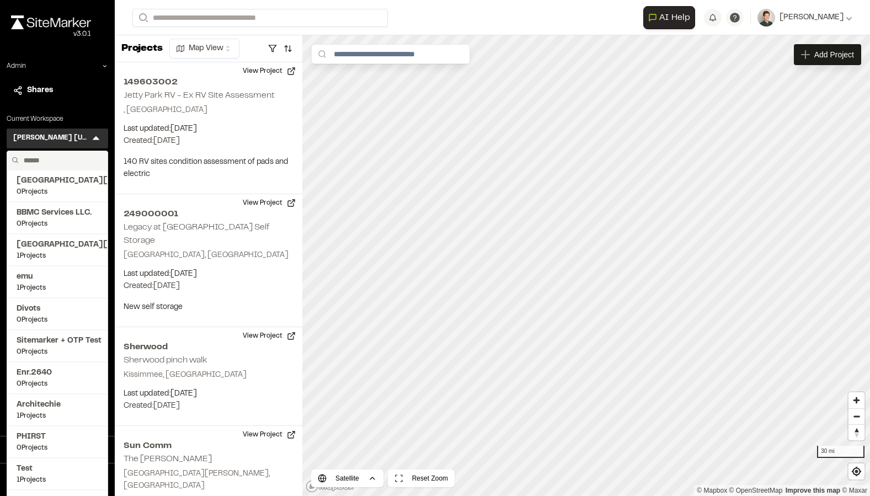
click at [58, 157] on input "text" at bounding box center [61, 160] width 84 height 19
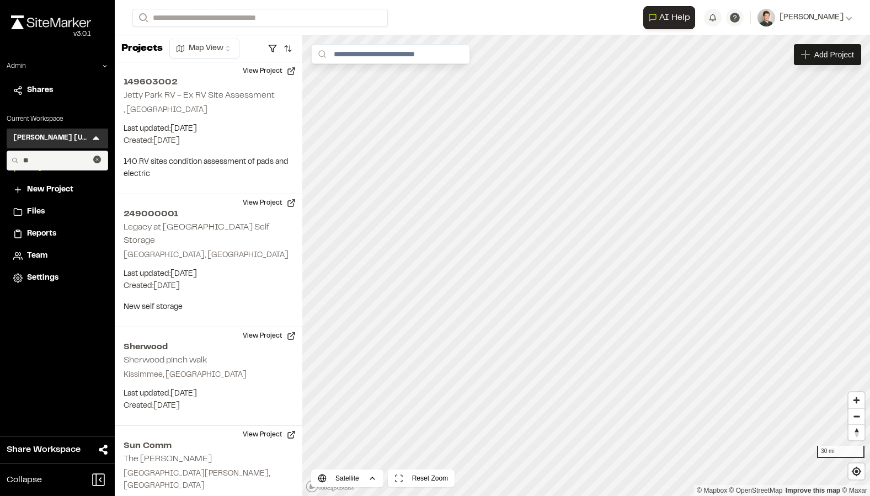
type input "*"
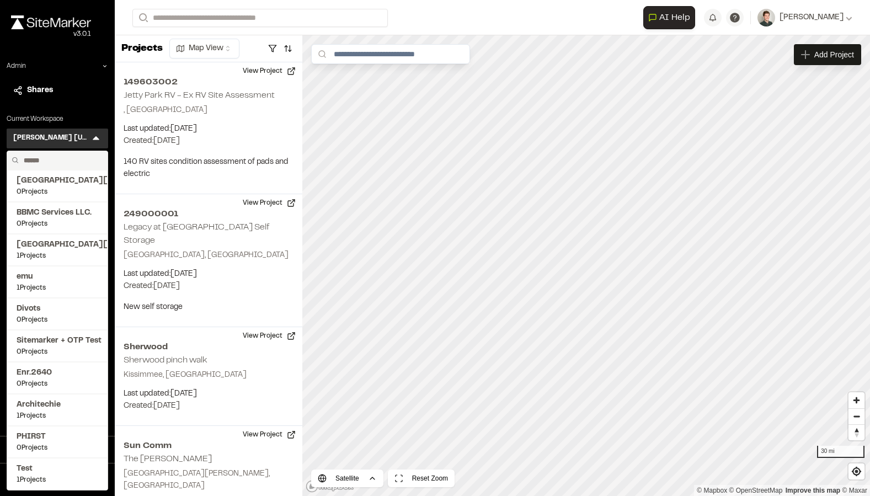
click at [53, 168] on input "text" at bounding box center [61, 160] width 84 height 19
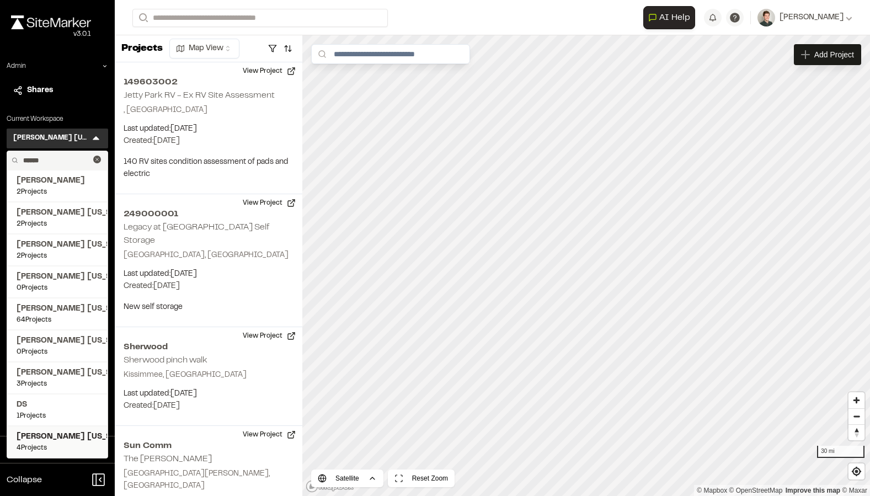
type input "******"
click at [46, 438] on span "Kimley Horn Pennsylvania" at bounding box center [58, 437] width 82 height 12
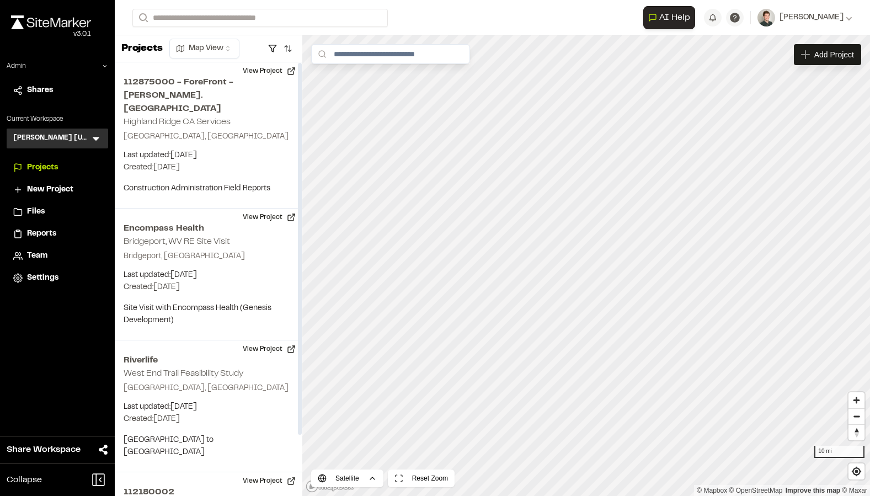
click at [100, 137] on icon at bounding box center [95, 138] width 11 height 11
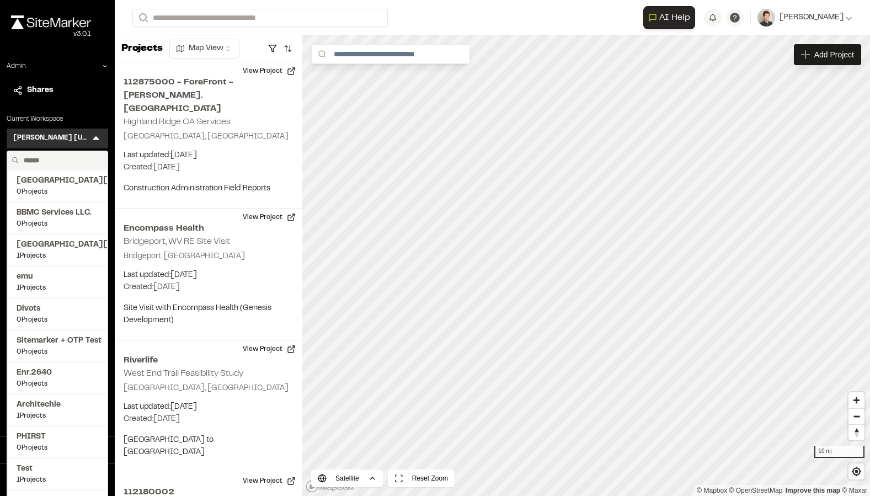
click at [56, 167] on input "text" at bounding box center [61, 160] width 84 height 19
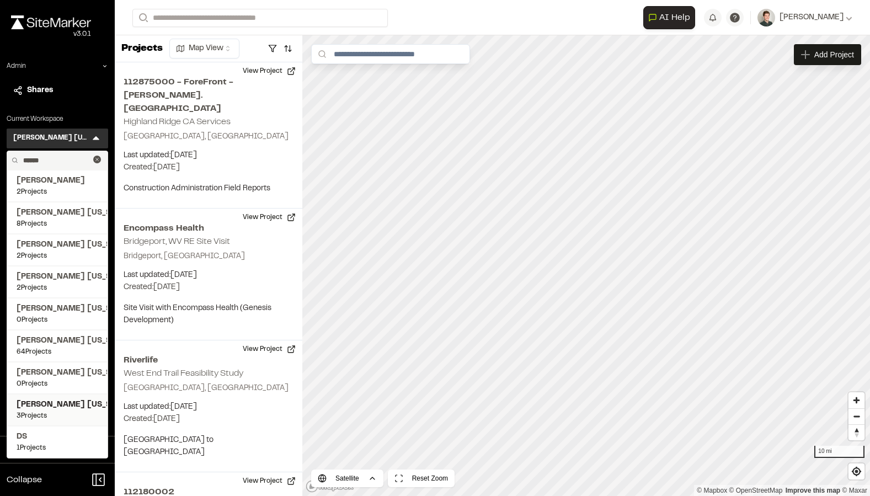
type input "******"
click at [65, 413] on span "3 Projects" at bounding box center [58, 416] width 82 height 10
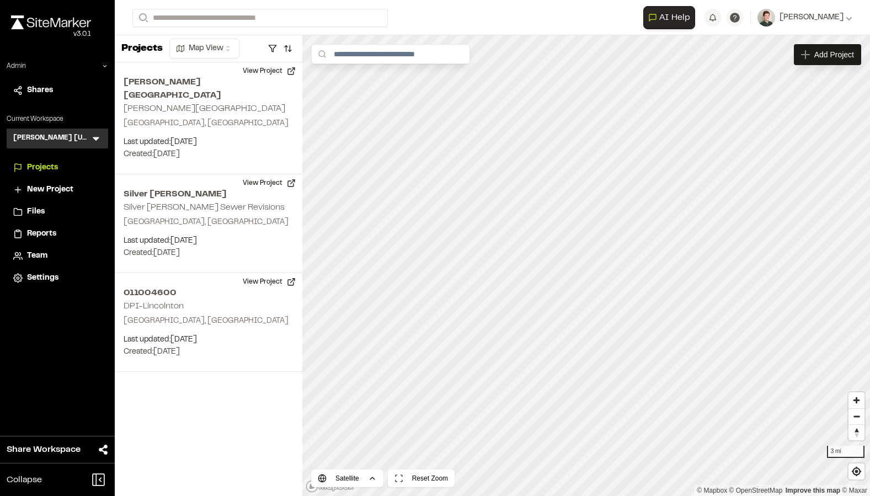
click at [99, 142] on icon at bounding box center [95, 138] width 11 height 11
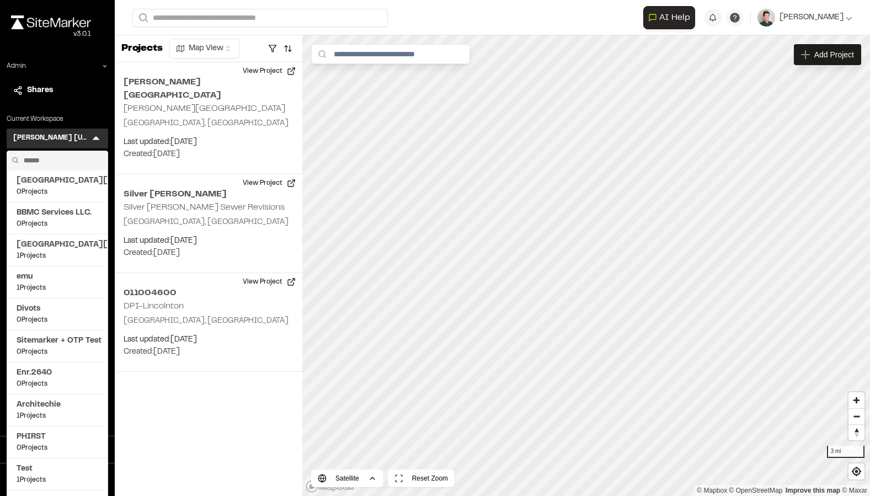
click at [76, 157] on input "text" at bounding box center [61, 160] width 84 height 19
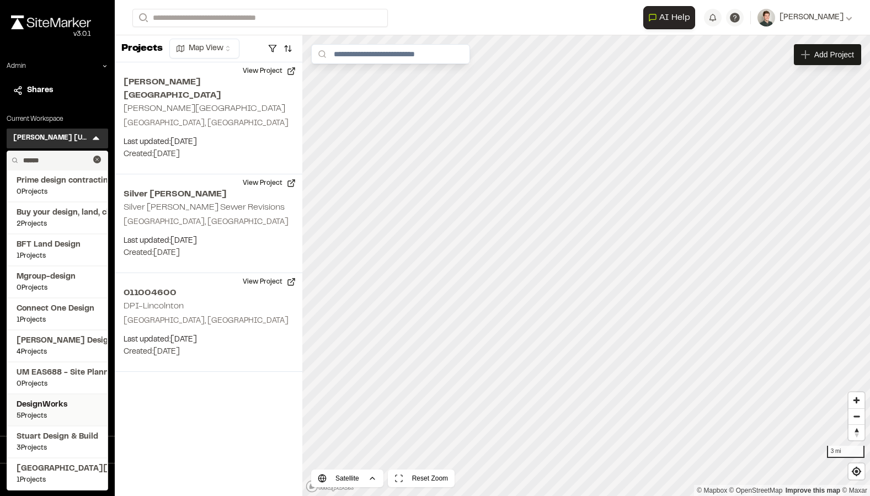
type input "******"
click at [48, 405] on span "DesignWorks" at bounding box center [58, 405] width 82 height 12
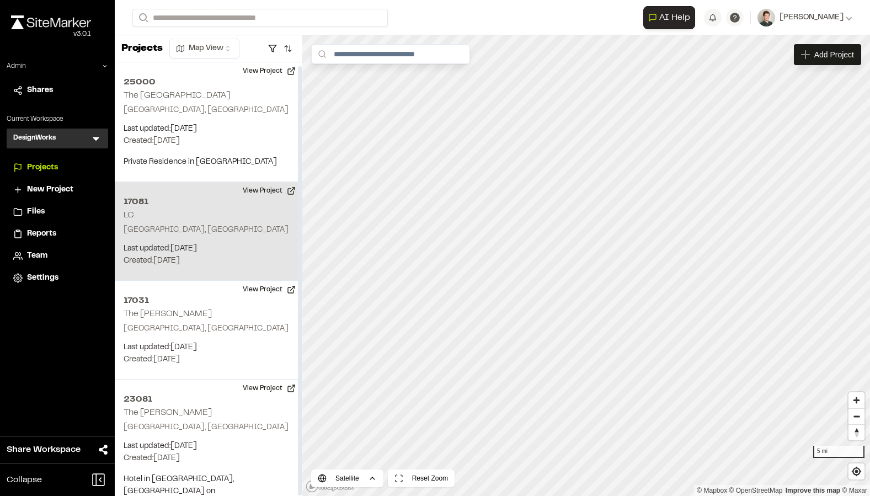
scroll to position [3, 0]
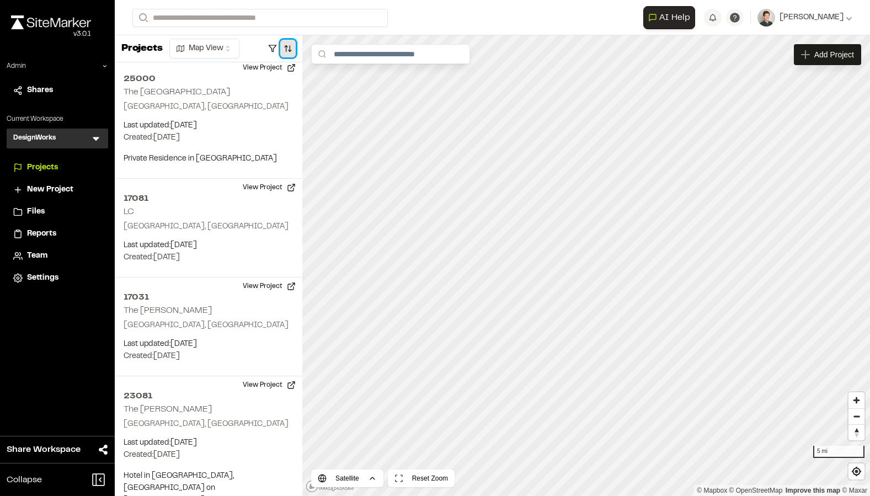
click at [291, 51] on button "button" at bounding box center [287, 49] width 15 height 18
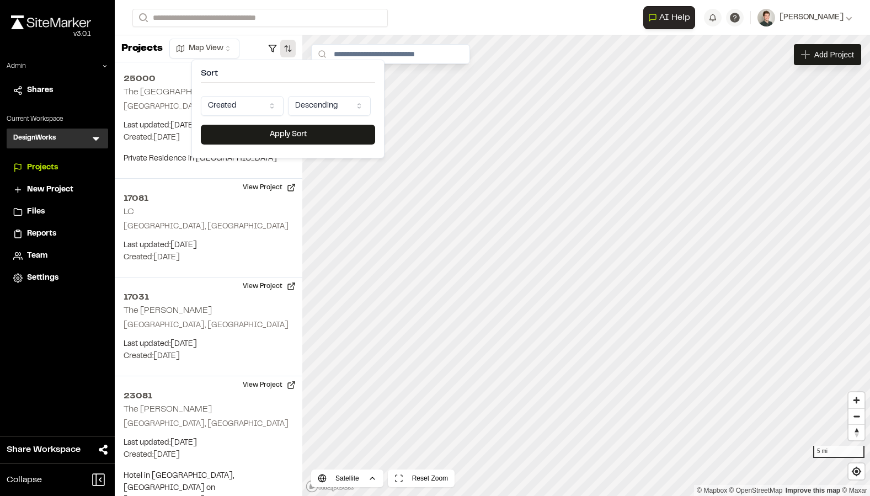
click at [251, 98] on html "**********" at bounding box center [435, 248] width 870 height 496
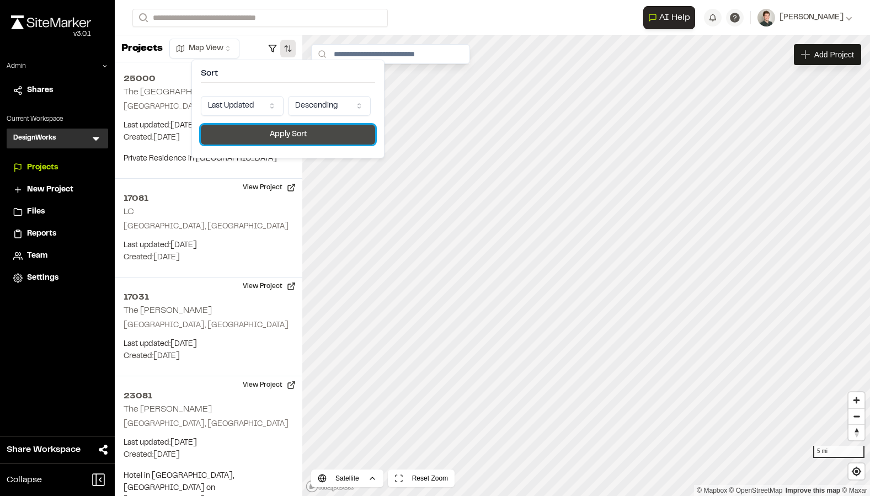
click at [266, 135] on button "Apply Sort" at bounding box center [288, 135] width 174 height 20
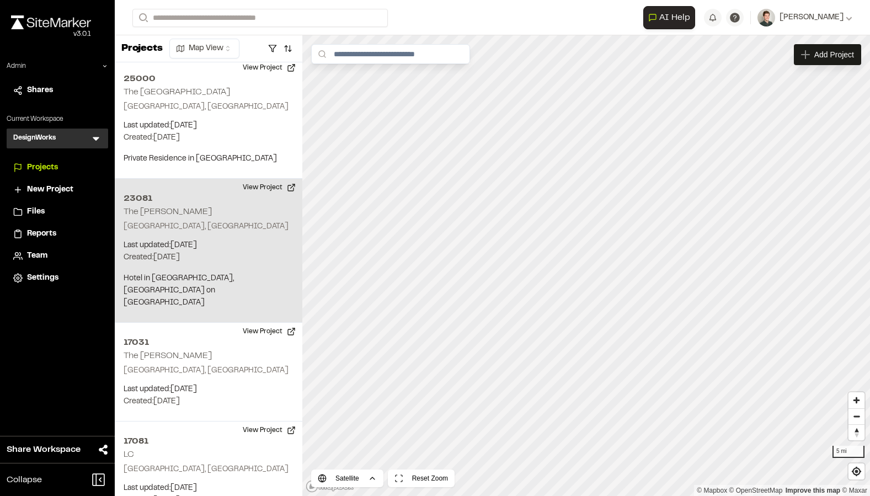
scroll to position [0, 0]
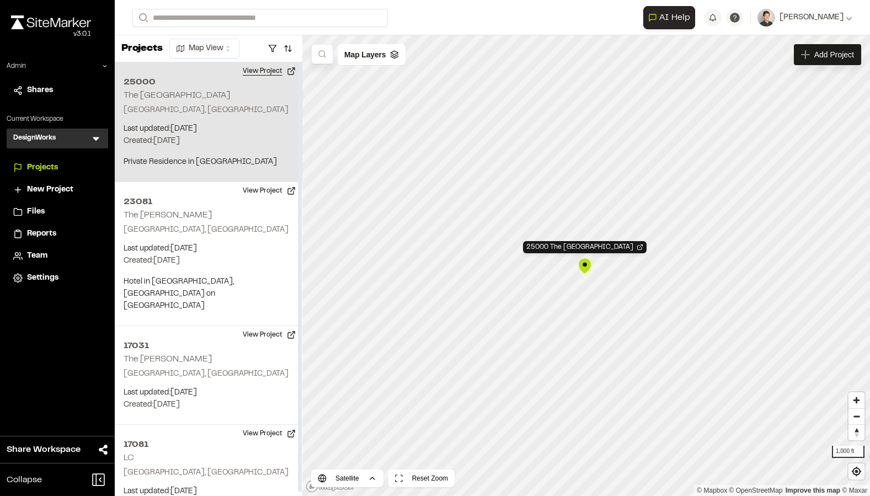
click at [264, 71] on button "View Project" at bounding box center [269, 71] width 66 height 18
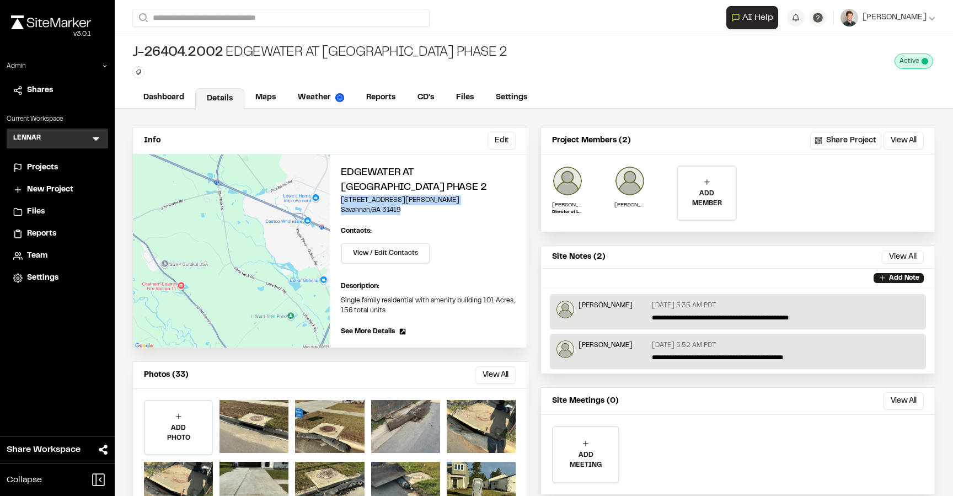
drag, startPoint x: 407, startPoint y: 208, endPoint x: 330, endPoint y: 202, distance: 77.5
click at [330, 202] on div "Edgewater At [GEOGRAPHIC_DATA] Phase 2 [STREET_ADDRESS][PERSON_NAME] Edit Conta…" at bounding box center [428, 250] width 197 height 193
copy div "[STREET_ADDRESS][PERSON_NAME]"
click at [265, 96] on link "Maps" at bounding box center [266, 98] width 44 height 21
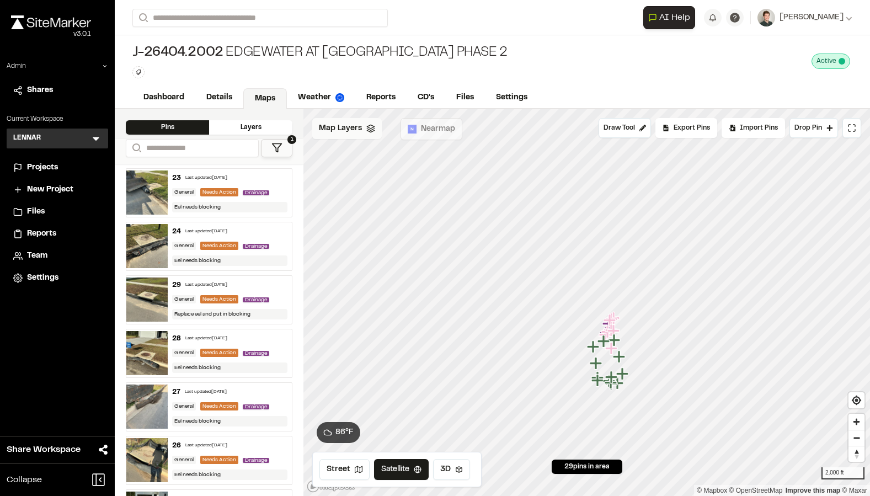
click at [369, 138] on div "Map Layers" at bounding box center [346, 128] width 69 height 21
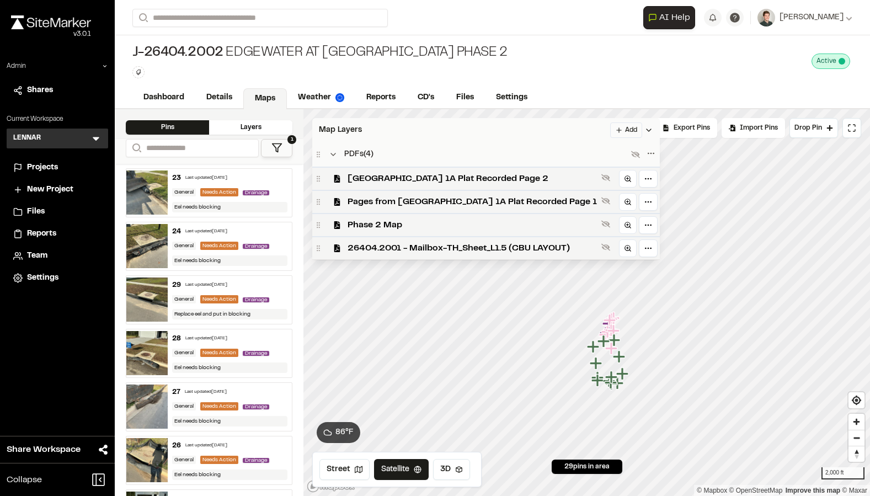
click at [599, 131] on html "**********" at bounding box center [435, 248] width 870 height 496
click at [561, 167] on link "Add Layer" at bounding box center [573, 171] width 83 height 19
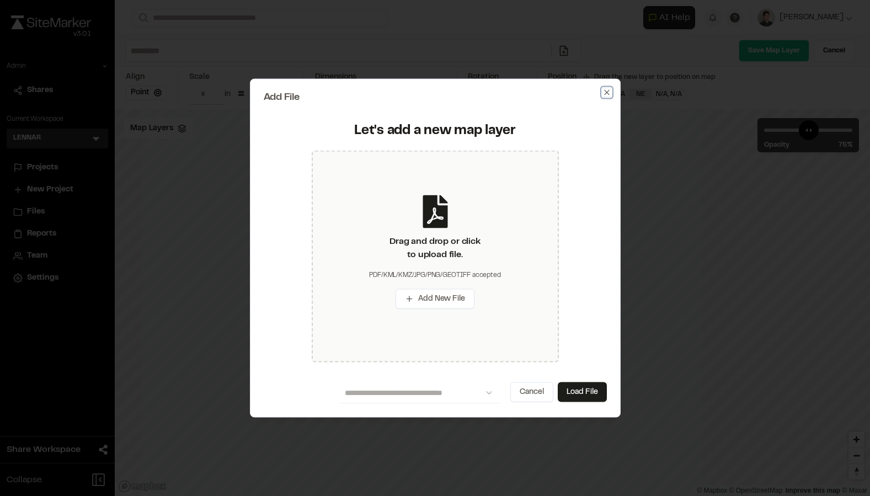
click at [602, 88] on icon "button" at bounding box center [606, 92] width 9 height 9
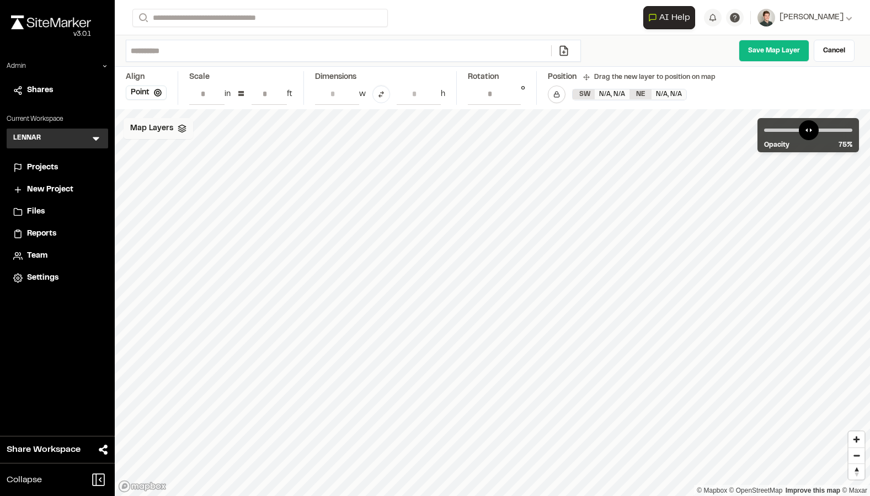
click at [180, 135] on div "Map Layers" at bounding box center [158, 128] width 69 height 21
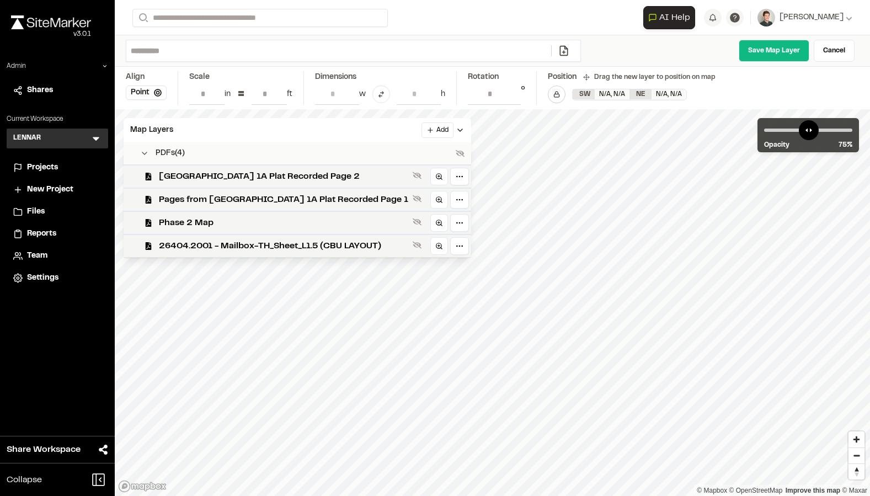
click at [431, 65] on div "Save Map Layer Cancel" at bounding box center [492, 50] width 755 height 31
click at [558, 93] on icon at bounding box center [556, 93] width 3 height 3
click at [558, 94] on rect at bounding box center [556, 95] width 5 height 3
click at [555, 94] on rect at bounding box center [556, 95] width 5 height 3
click at [299, 132] on div "Map Layers Add" at bounding box center [297, 130] width 347 height 24
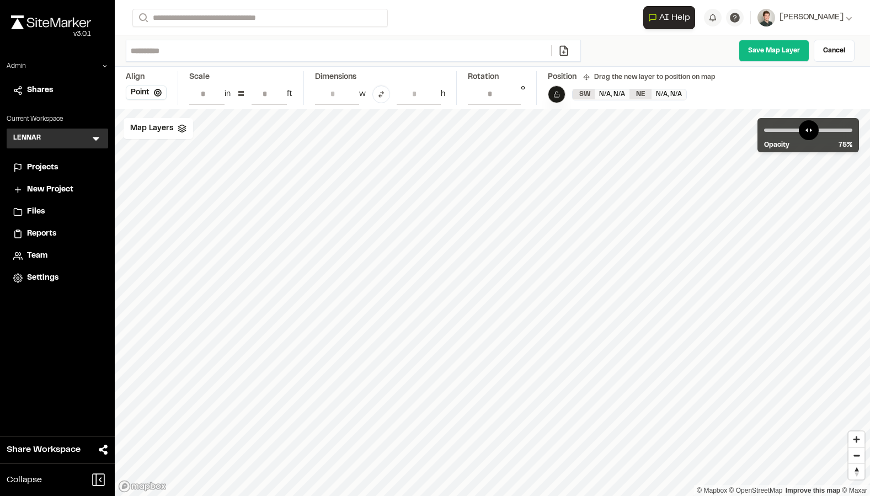
click at [644, 51] on div "Save Map Layer Cancel" at bounding box center [724, 51] width 269 height 22
click at [612, 51] on div "Save Map Layer Cancel" at bounding box center [724, 51] width 269 height 22
click at [835, 52] on link "Cancel" at bounding box center [833, 51] width 41 height 22
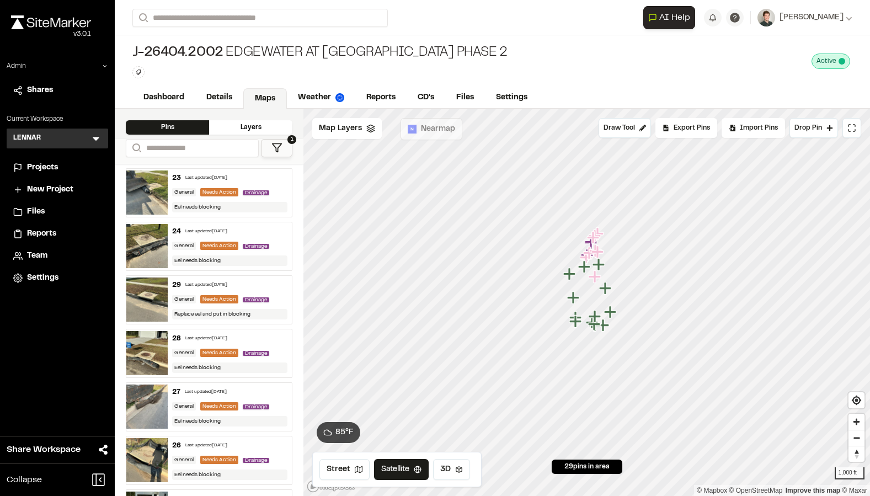
click at [52, 163] on span "Projects" at bounding box center [42, 168] width 31 height 12
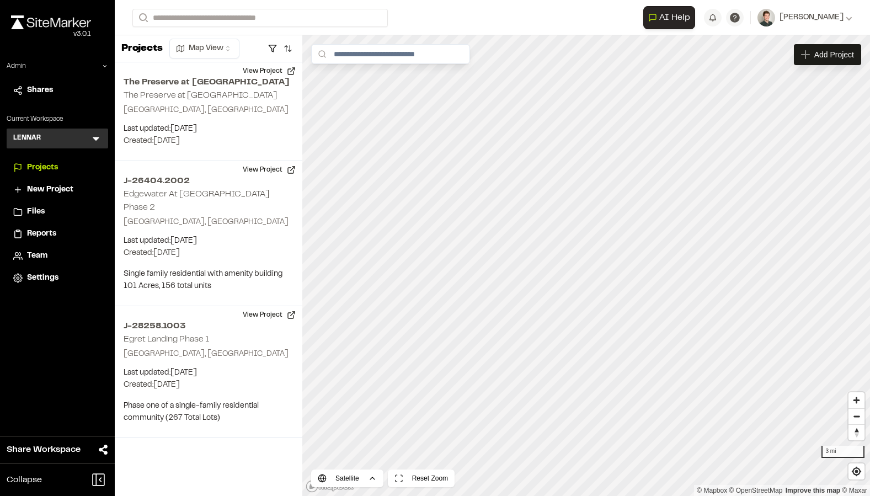
click at [34, 251] on span "Team" at bounding box center [37, 256] width 20 height 12
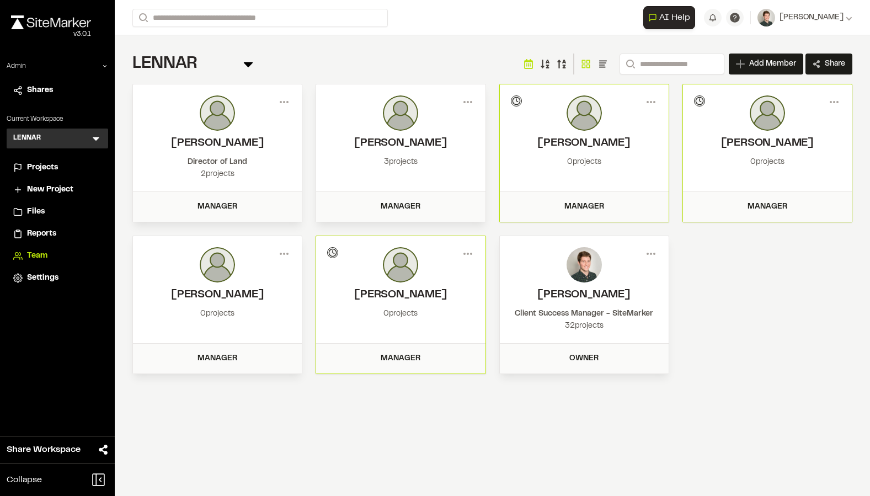
drag, startPoint x: 463, startPoint y: 143, endPoint x: 317, endPoint y: 143, distance: 145.6
click at [317, 143] on div "Menu Michael R Harrington 3 projects" at bounding box center [400, 137] width 169 height 107
copy h2 "[PERSON_NAME]"
click at [36, 162] on span "Projects" at bounding box center [42, 168] width 31 height 12
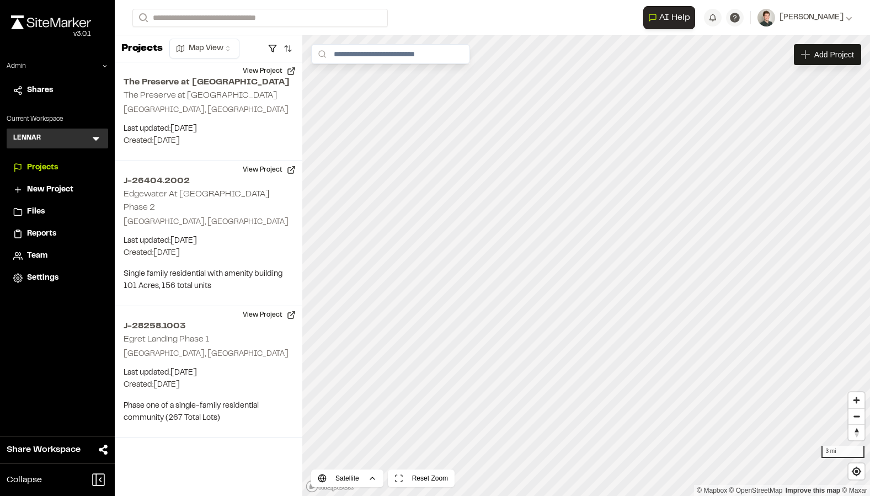
click at [414, 28] on div "**********" at bounding box center [492, 17] width 720 height 35
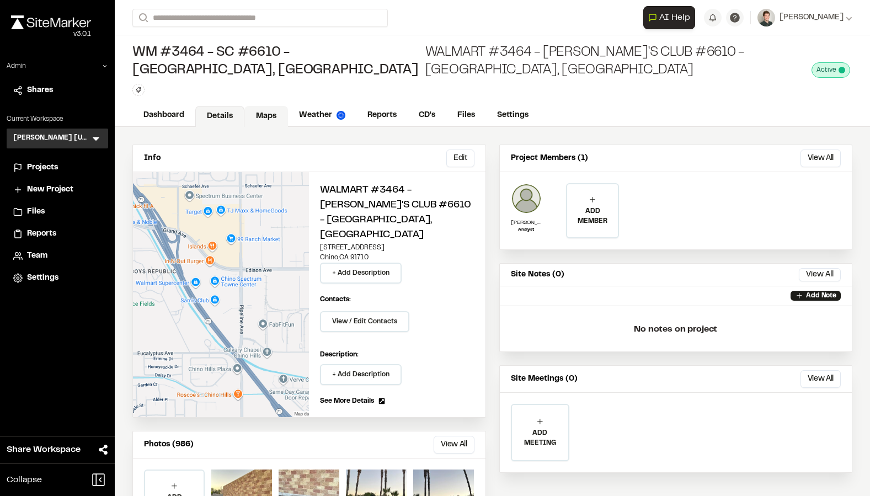
click at [263, 106] on link "Maps" at bounding box center [266, 116] width 44 height 21
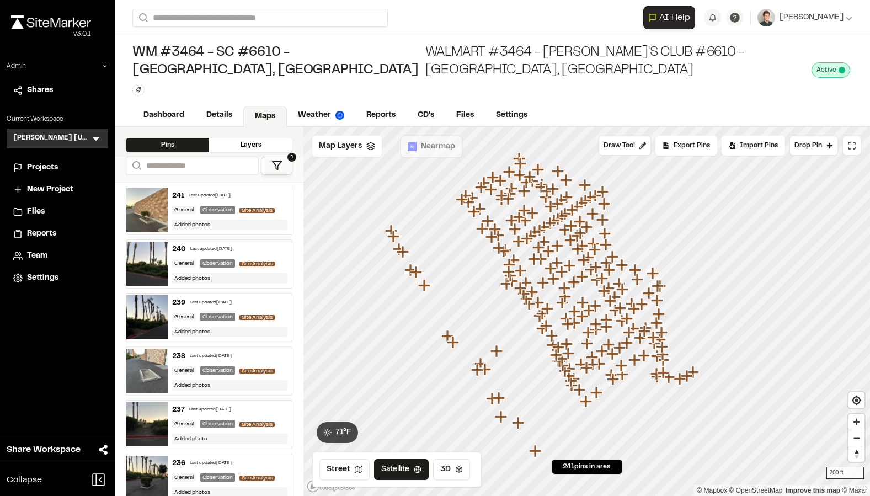
click at [405, 128] on div "Click to Drop Pin 241 pins in area Draw Tool Export Pins Available Datums Datum…" at bounding box center [586, 311] width 566 height 369
click at [374, 106] on link "Reports" at bounding box center [381, 116] width 52 height 21
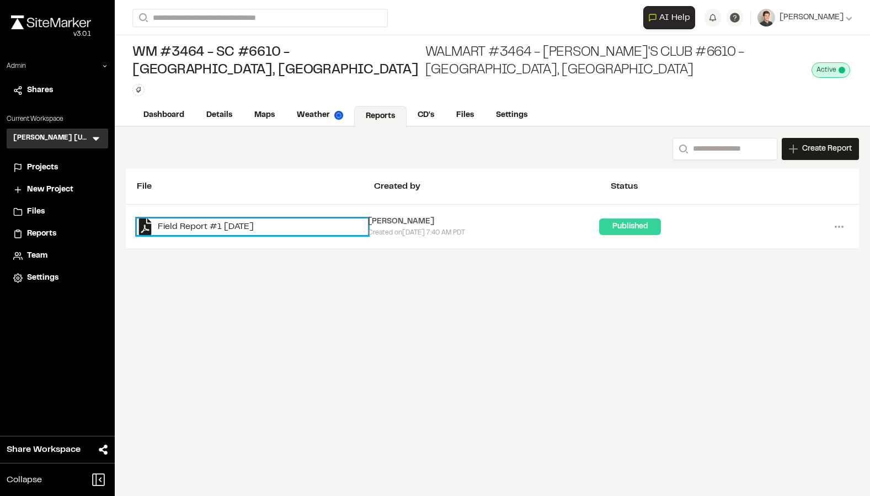
click at [226, 218] on link "Field Report #1 2025-09-26" at bounding box center [252, 226] width 231 height 17
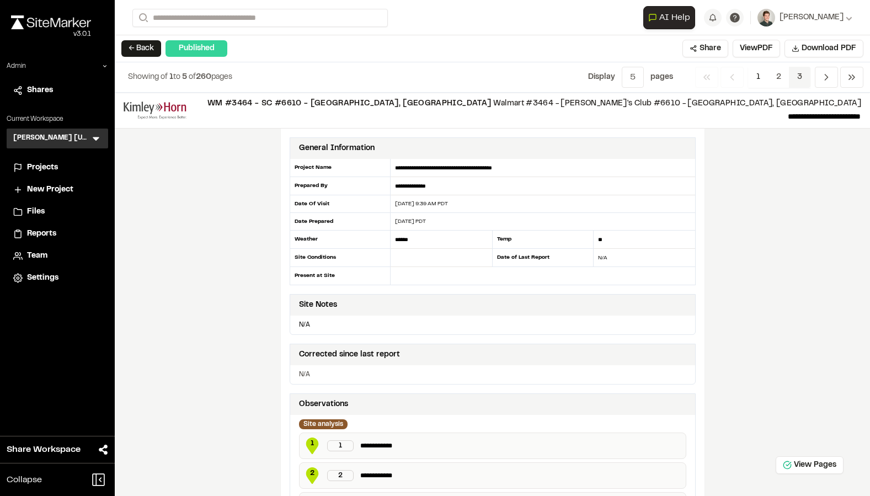
click at [798, 74] on span "3" at bounding box center [800, 77] width 22 height 21
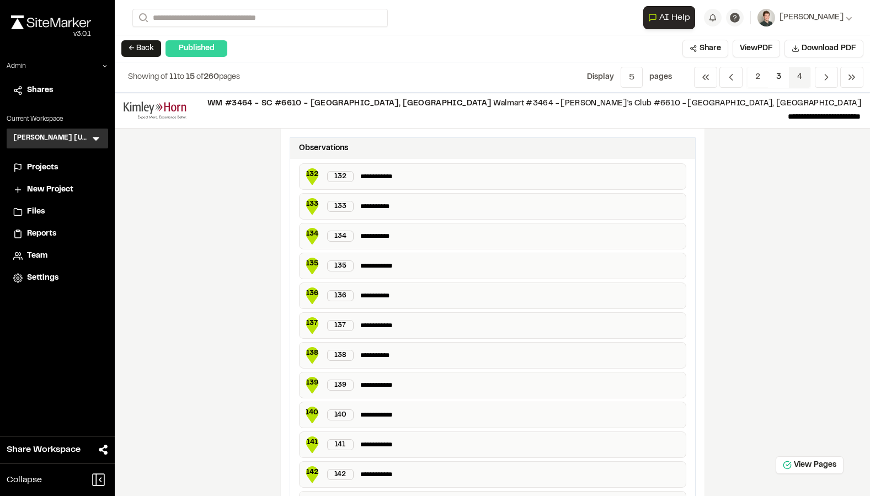
click at [801, 81] on span "4" at bounding box center [800, 77] width 22 height 21
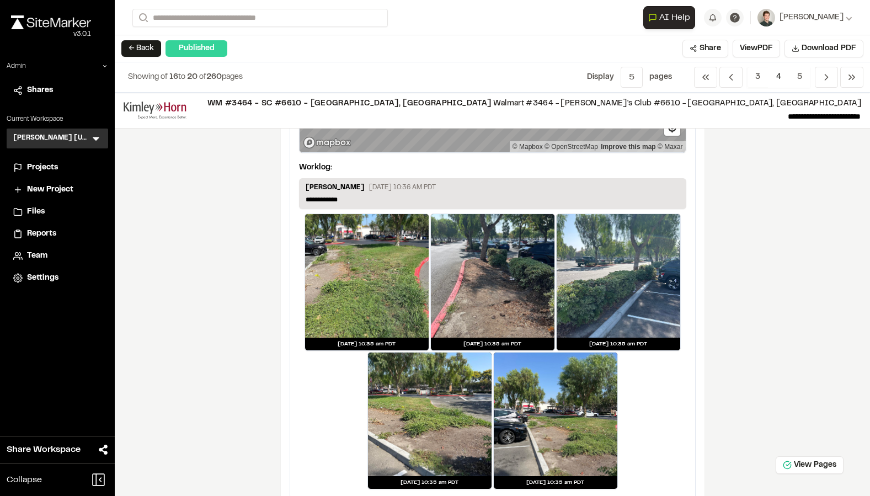
scroll to position [2109, 0]
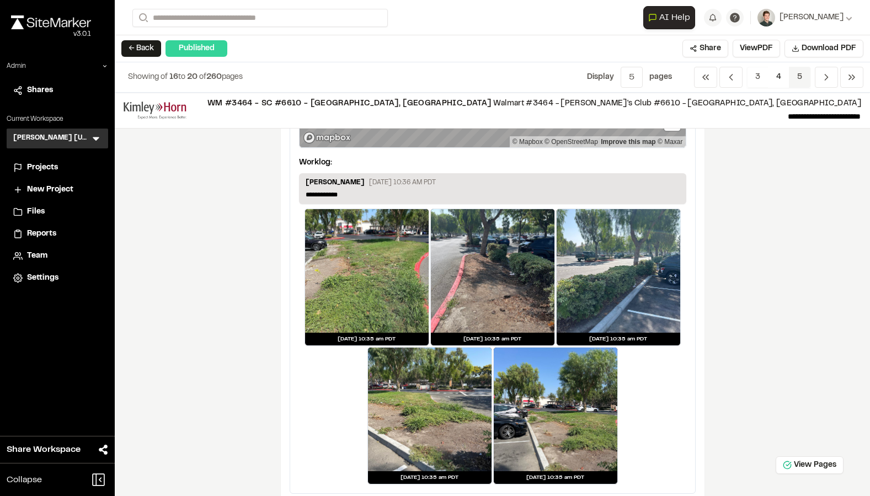
click at [800, 78] on span "5" at bounding box center [800, 77] width 22 height 21
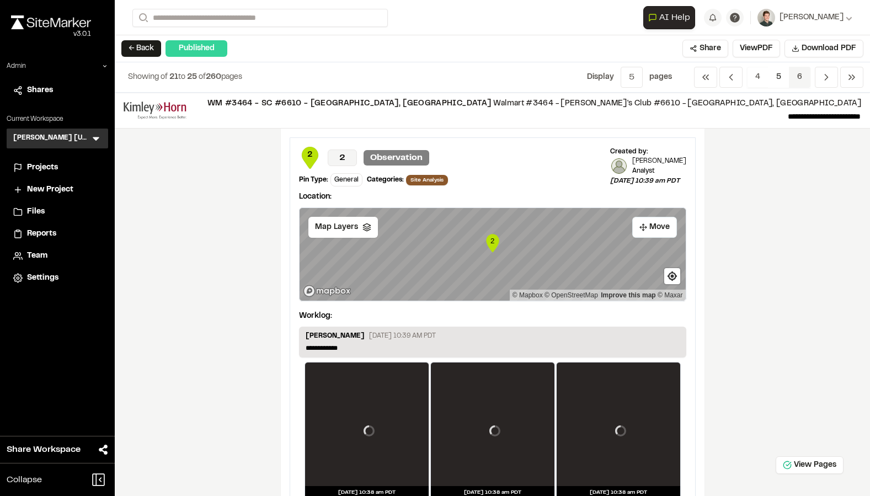
click at [807, 78] on span "6" at bounding box center [800, 77] width 22 height 21
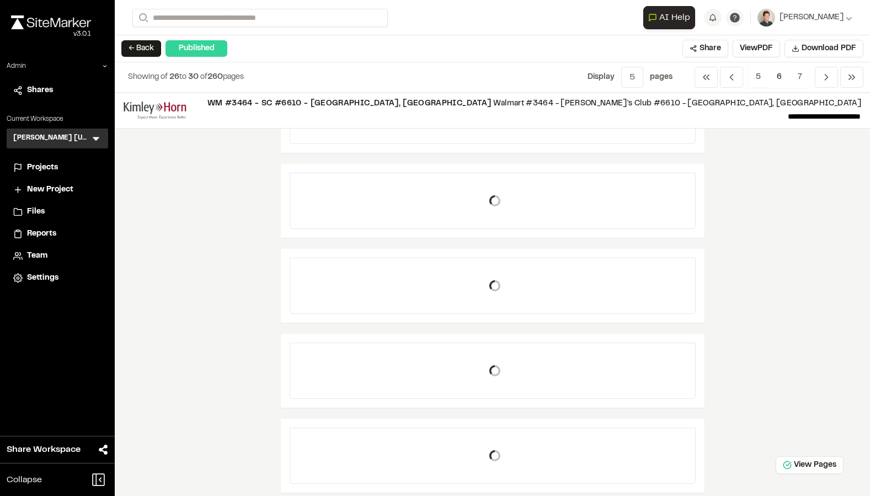
scroll to position [57, 0]
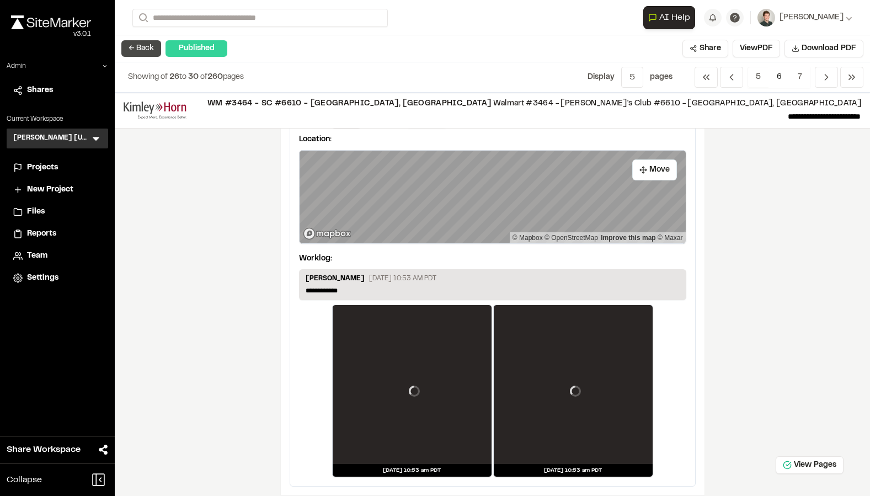
click at [136, 53] on button "← Back" at bounding box center [141, 48] width 40 height 17
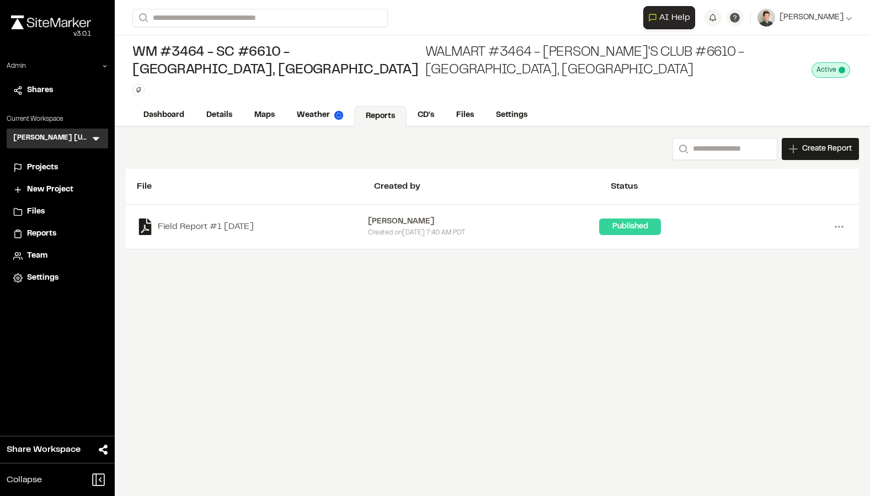
click at [298, 78] on div "WM #3464 - SC #6610 - Chino, CA Walmart #3464 - Sam's Club #6610 - Chino, CA Ty…" at bounding box center [492, 69] width 755 height 69
click at [296, 180] on div "File" at bounding box center [255, 186] width 237 height 13
click at [46, 171] on span "Projects" at bounding box center [42, 168] width 31 height 12
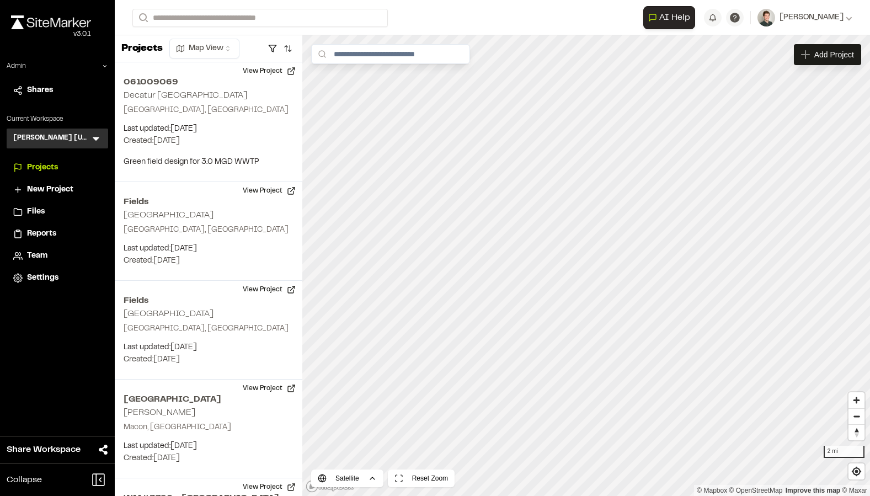
click at [453, 18] on form "Search" at bounding box center [387, 18] width 511 height 18
click at [100, 136] on icon at bounding box center [95, 138] width 11 height 11
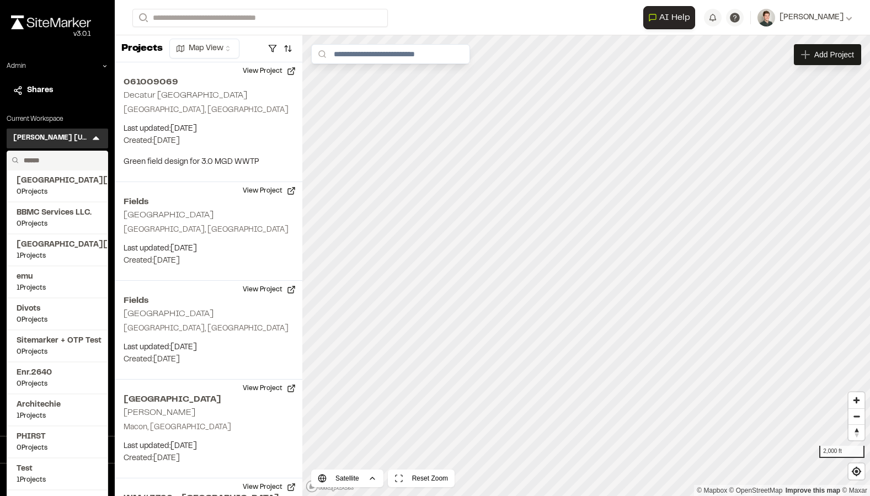
click at [46, 161] on input "text" at bounding box center [61, 160] width 84 height 19
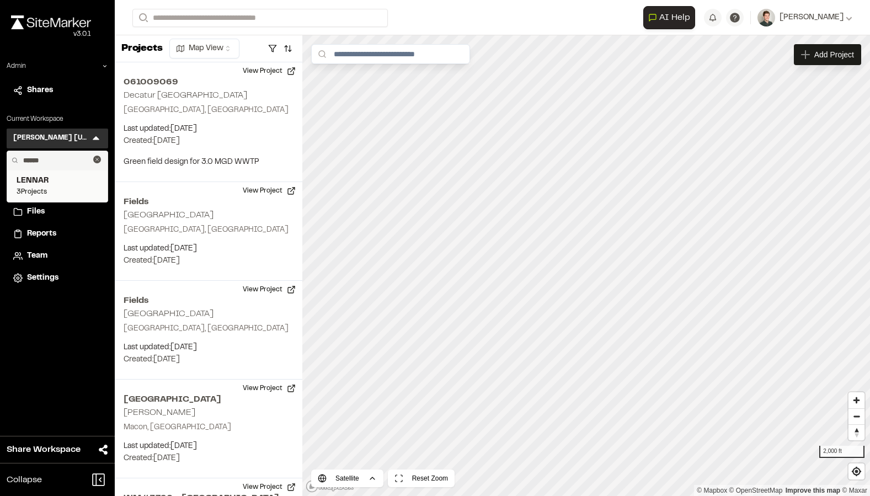
type input "******"
click at [44, 192] on span "3 Projects" at bounding box center [58, 192] width 82 height 10
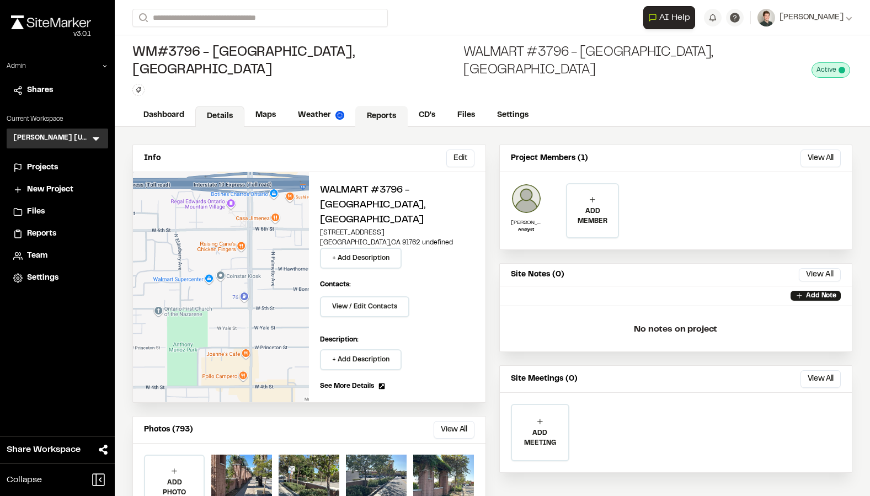
click at [380, 106] on link "Reports" at bounding box center [381, 116] width 52 height 21
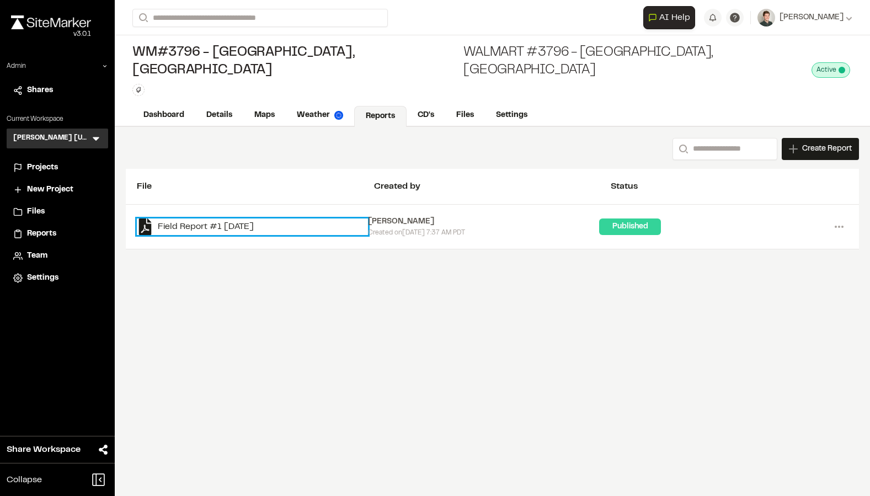
click at [205, 218] on link "Field Report #1 [DATE]" at bounding box center [252, 226] width 231 height 17
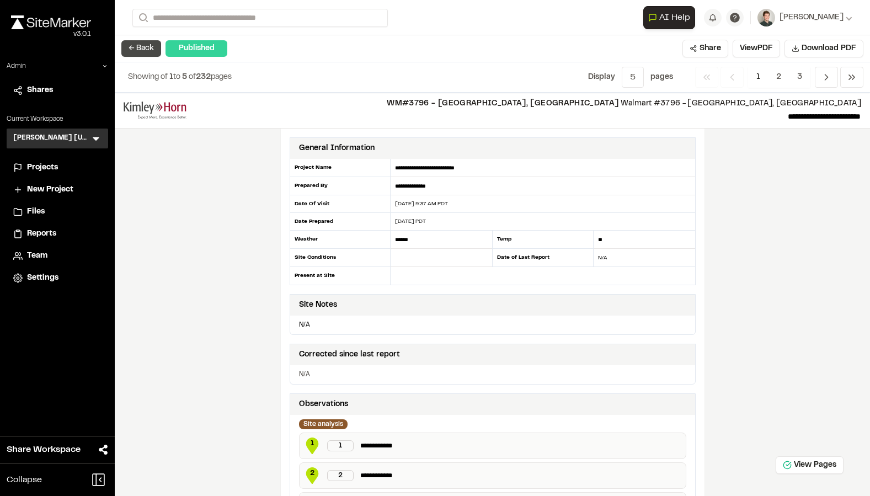
click at [140, 54] on button "← Back" at bounding box center [141, 48] width 40 height 17
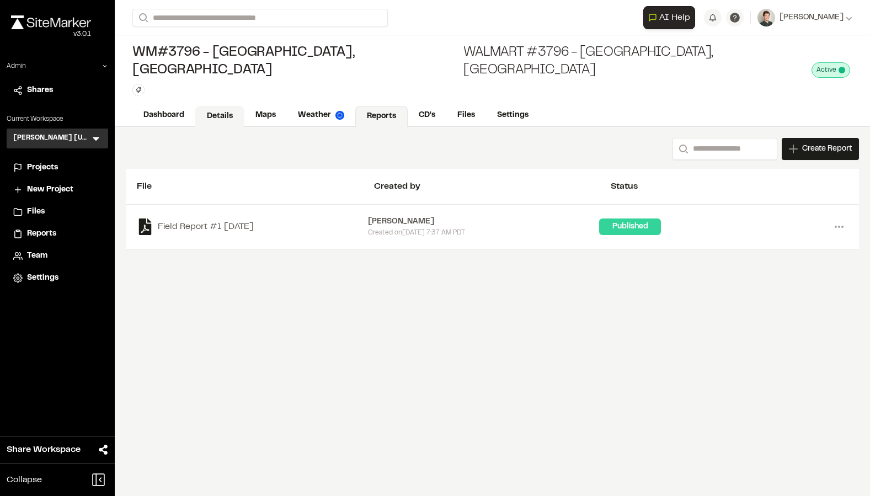
click at [227, 106] on link "Details" at bounding box center [219, 116] width 49 height 21
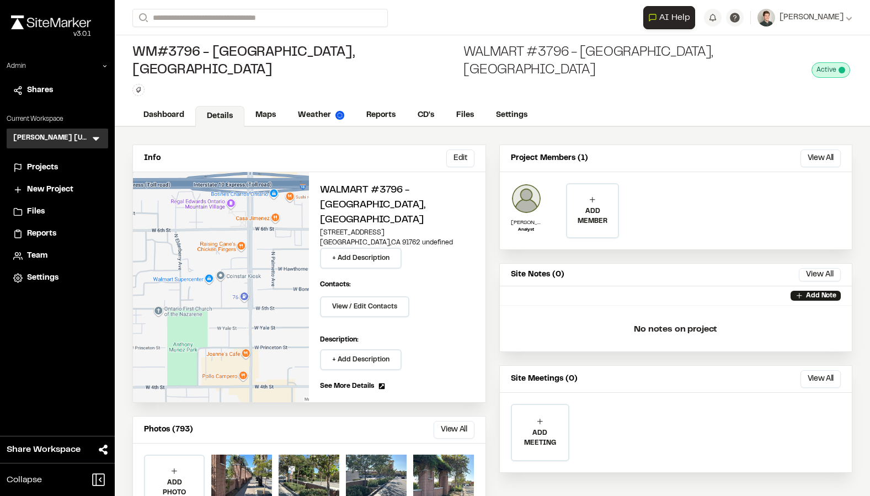
click at [48, 165] on span "Projects" at bounding box center [42, 168] width 31 height 12
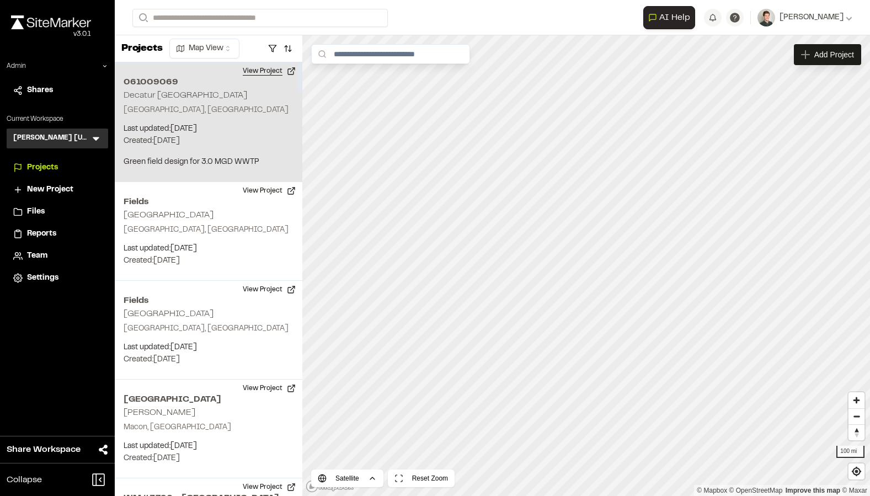
click at [274, 72] on button "View Project" at bounding box center [269, 71] width 66 height 18
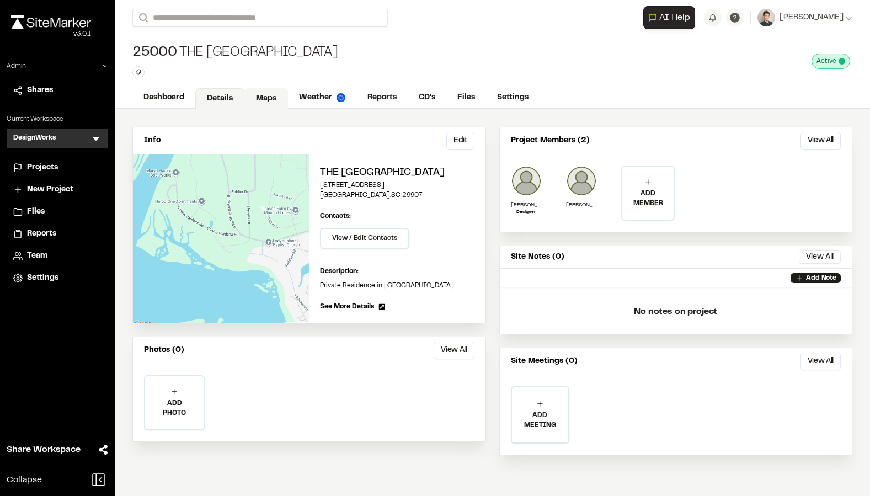
click at [260, 95] on link "Maps" at bounding box center [266, 98] width 44 height 21
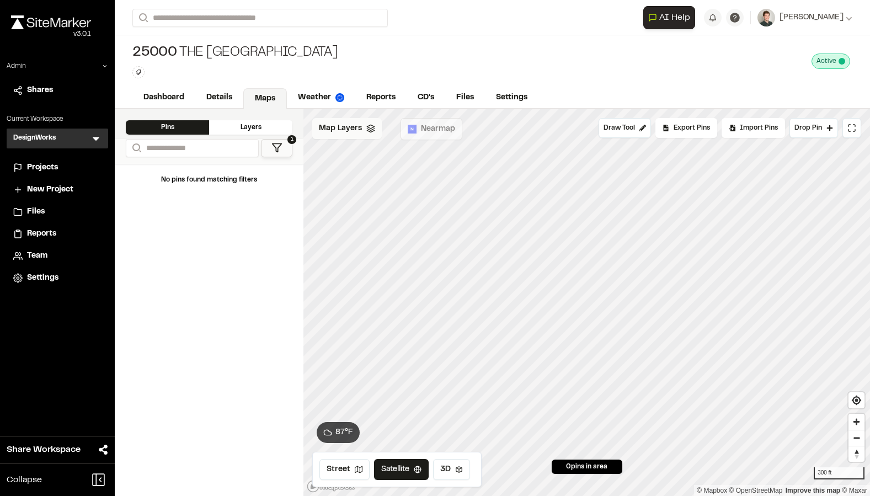
click at [341, 136] on div "Map Layers" at bounding box center [346, 128] width 69 height 21
click at [341, 136] on span "Map Layers" at bounding box center [340, 130] width 43 height 12
click at [385, 61] on div "25000 The Oyster House Type Enter or comma to add tag. Active Deactivate 25000 …" at bounding box center [492, 61] width 755 height 52
click at [227, 102] on link "Details" at bounding box center [219, 98] width 49 height 21
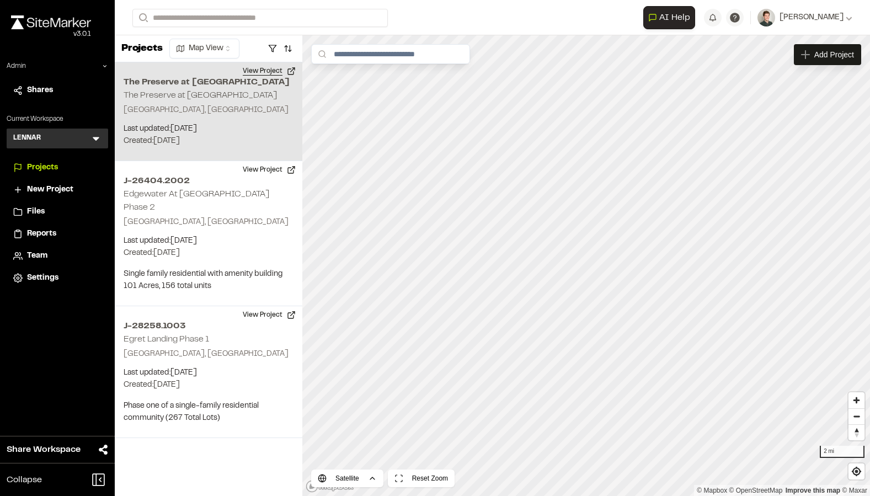
click at [270, 71] on button "View Project" at bounding box center [269, 71] width 66 height 18
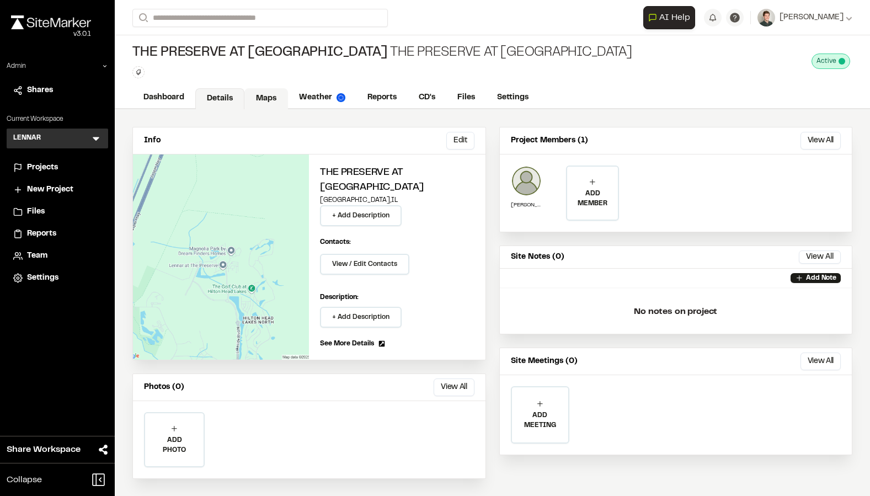
click at [263, 96] on link "Maps" at bounding box center [266, 98] width 44 height 21
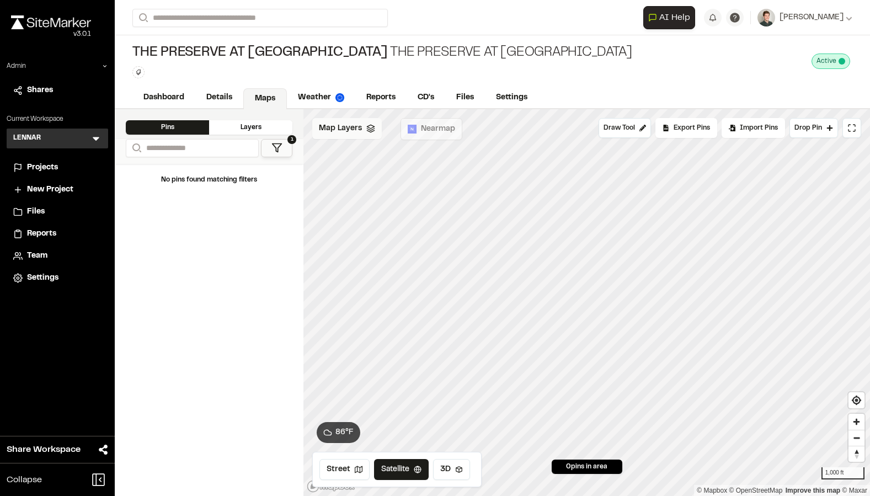
click at [357, 134] on span "Map Layers" at bounding box center [340, 128] width 43 height 12
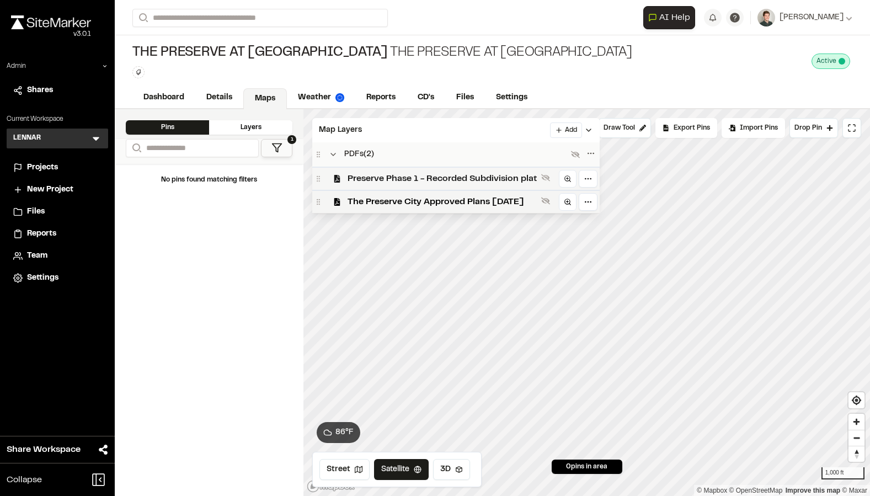
click at [371, 180] on span "Preserve Phase 1 - Recorded Subdivision plat" at bounding box center [441, 178] width 189 height 13
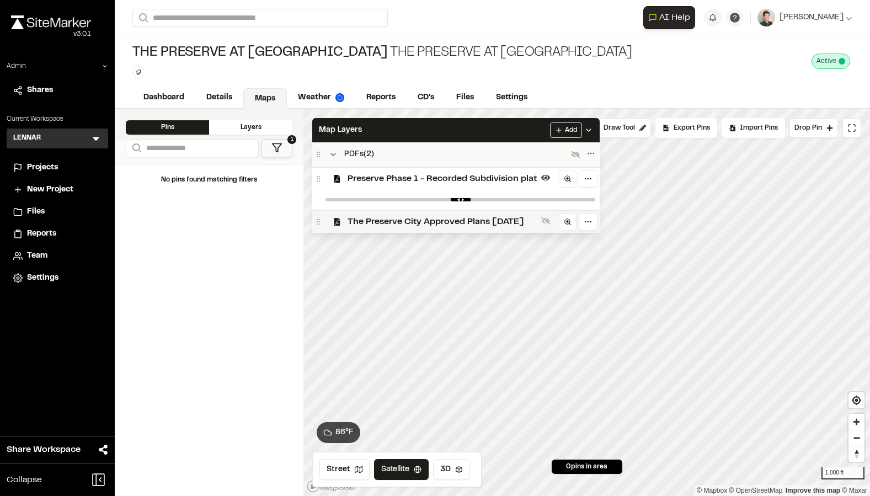
click at [375, 215] on span "The Preserve City Approved Plans [DATE]" at bounding box center [441, 221] width 189 height 13
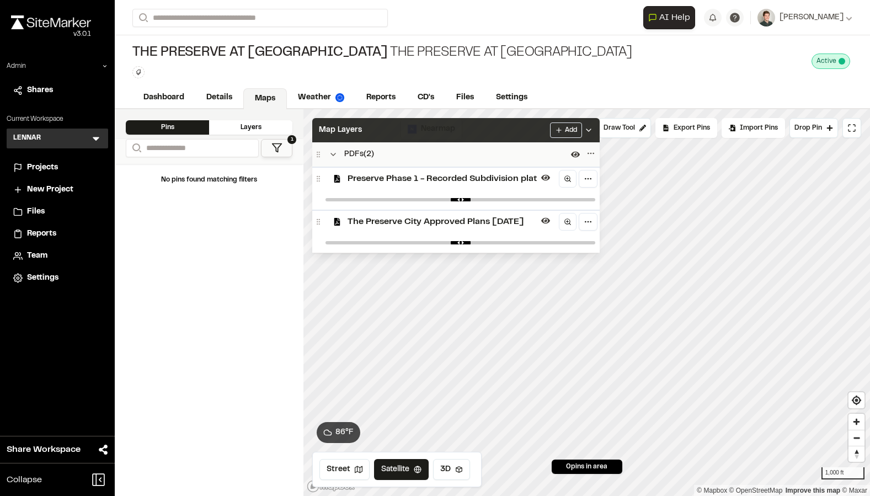
click at [414, 135] on div "Map Layers Add" at bounding box center [455, 130] width 287 height 24
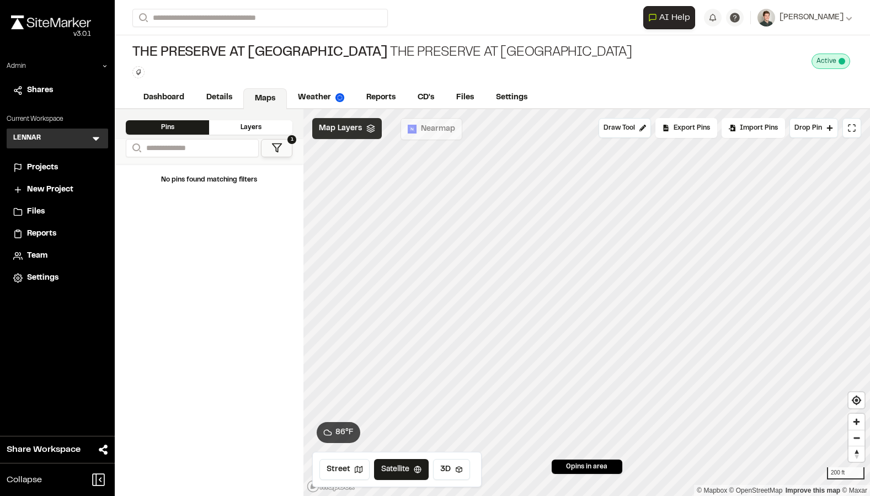
click at [358, 127] on span "Map Layers" at bounding box center [340, 128] width 43 height 12
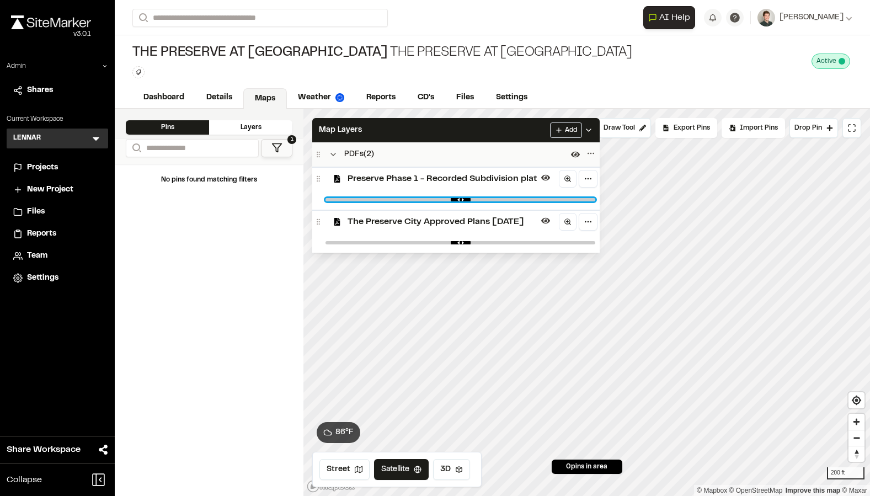
drag, startPoint x: 585, startPoint y: 200, endPoint x: 401, endPoint y: 195, distance: 183.7
type input "****"
click at [401, 198] on input "range" at bounding box center [460, 199] width 270 height 3
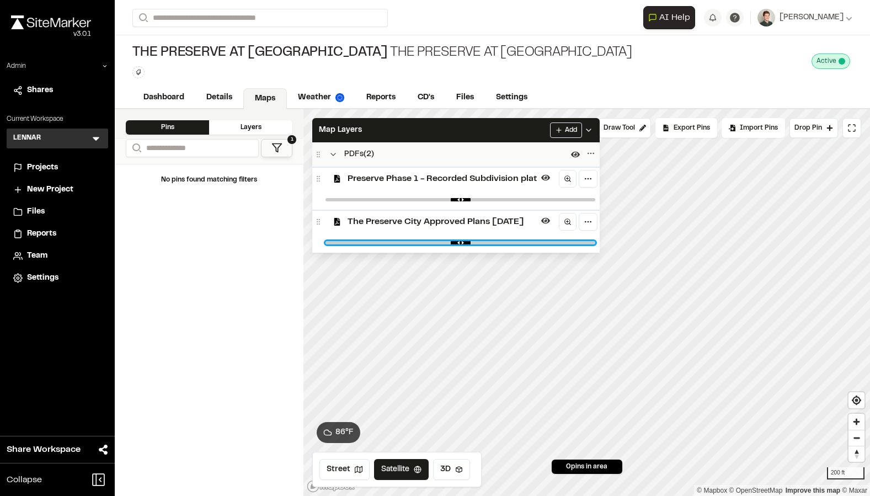
drag, startPoint x: 585, startPoint y: 240, endPoint x: 473, endPoint y: 233, distance: 112.8
click at [473, 241] on input "range" at bounding box center [460, 242] width 270 height 3
click at [548, 176] on icon at bounding box center [545, 177] width 9 height 9
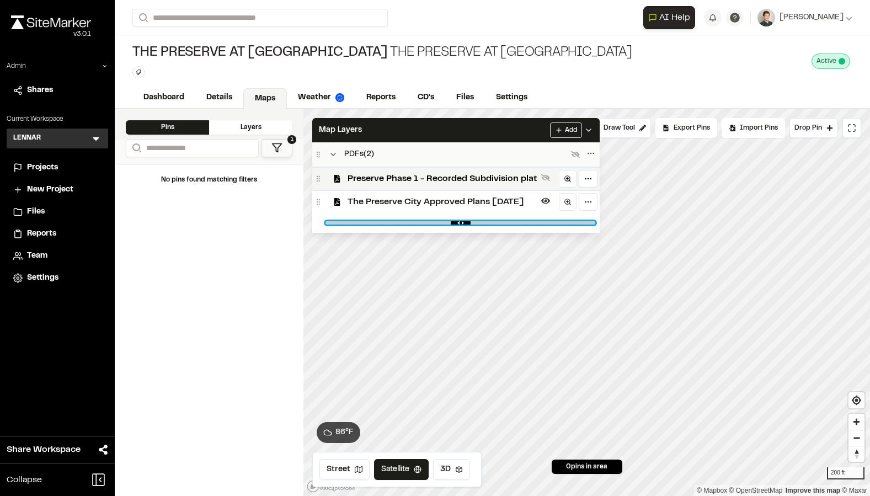
drag, startPoint x: 473, startPoint y: 223, endPoint x: 454, endPoint y: 225, distance: 18.9
click at [454, 224] on input "range" at bounding box center [460, 222] width 270 height 3
drag, startPoint x: 457, startPoint y: 220, endPoint x: 476, endPoint y: 220, distance: 19.9
click at [476, 220] on div at bounding box center [460, 223] width 278 height 20
drag, startPoint x: 453, startPoint y: 223, endPoint x: 465, endPoint y: 219, distance: 12.0
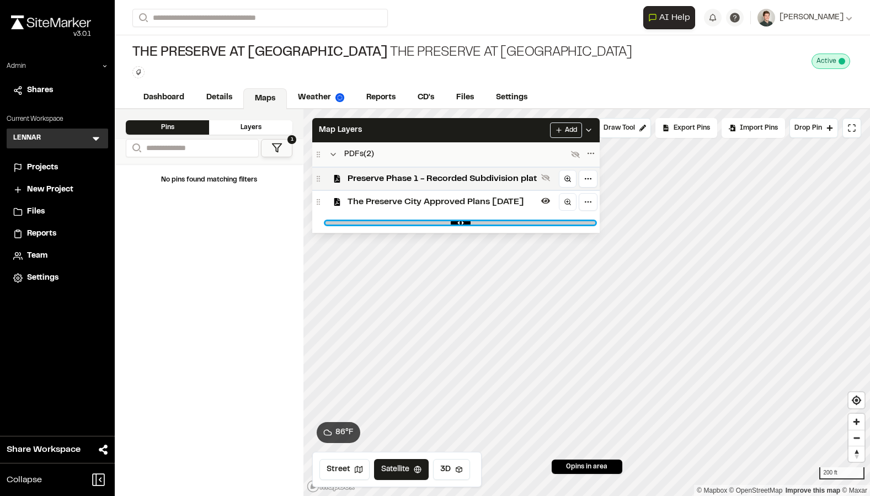
type input "****"
click at [465, 221] on input "range" at bounding box center [460, 222] width 270 height 3
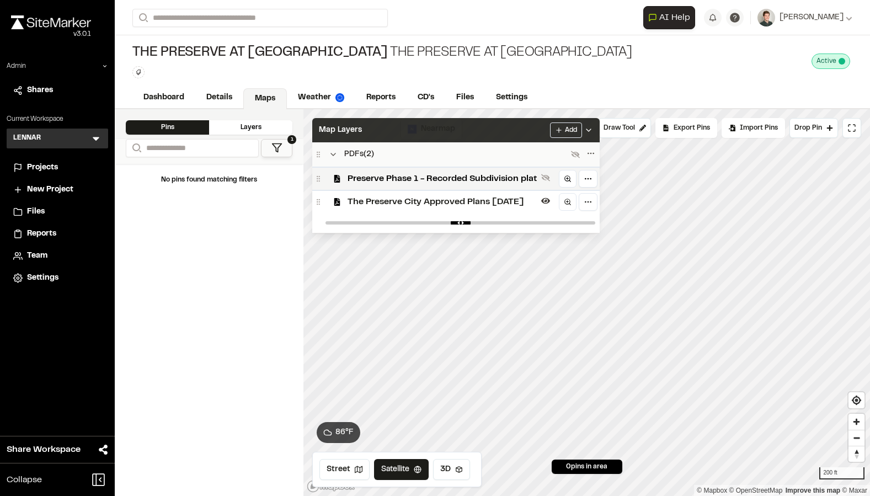
click at [470, 131] on div "Map Layers Add" at bounding box center [455, 130] width 287 height 24
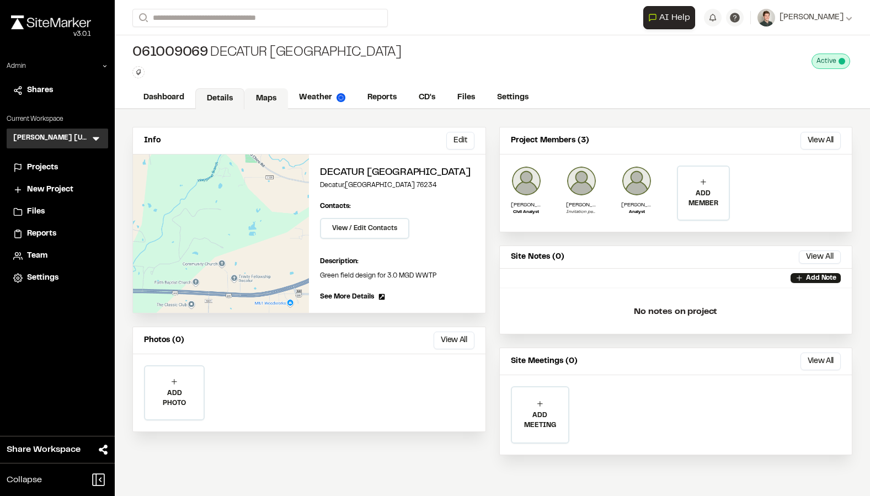
click at [270, 100] on link "Maps" at bounding box center [266, 98] width 44 height 21
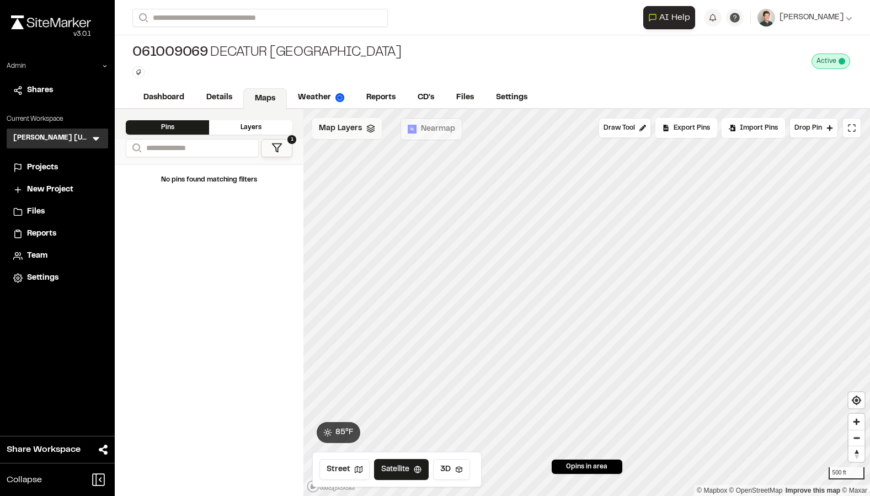
click at [353, 135] on div "Map Layers" at bounding box center [346, 128] width 69 height 21
click at [354, 135] on span "Map Layers" at bounding box center [340, 130] width 43 height 12
